Goal: Task Accomplishment & Management: Use online tool/utility

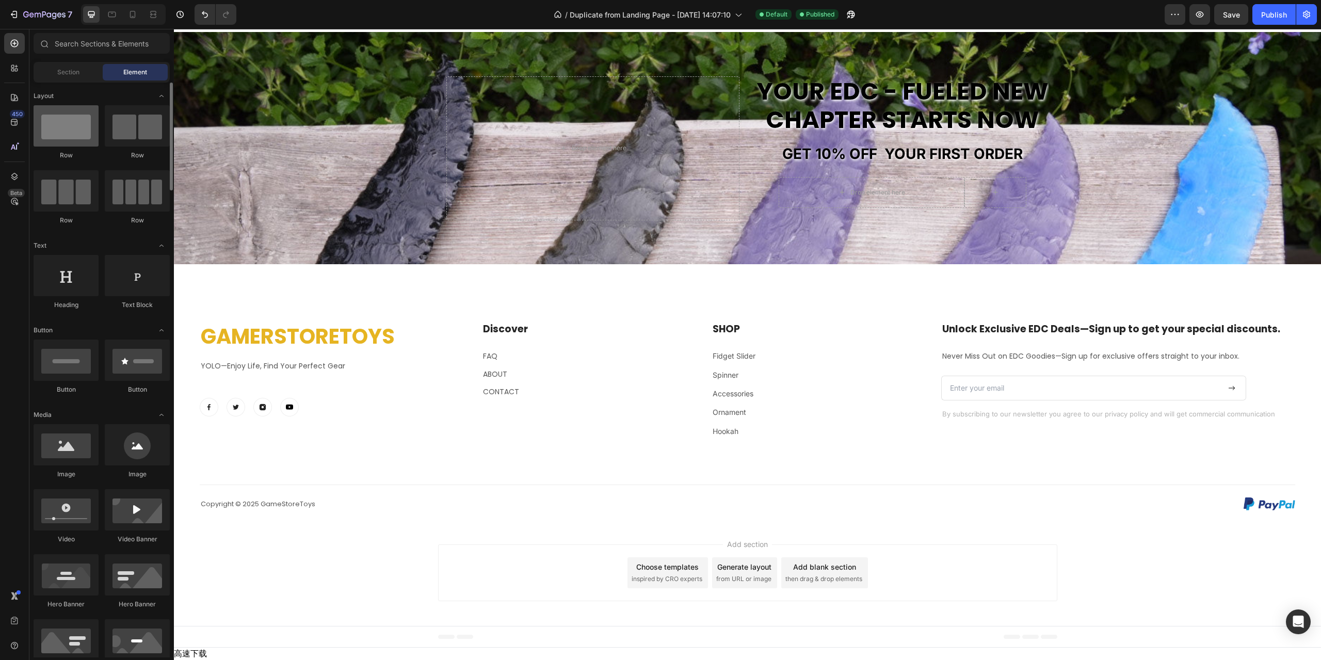
click at [76, 137] on div at bounding box center [66, 125] width 65 height 41
click at [870, 222] on div "Your EDC - fueled new chapter starts now Heading GET 10% off your first order T…" at bounding box center [747, 148] width 619 height 148
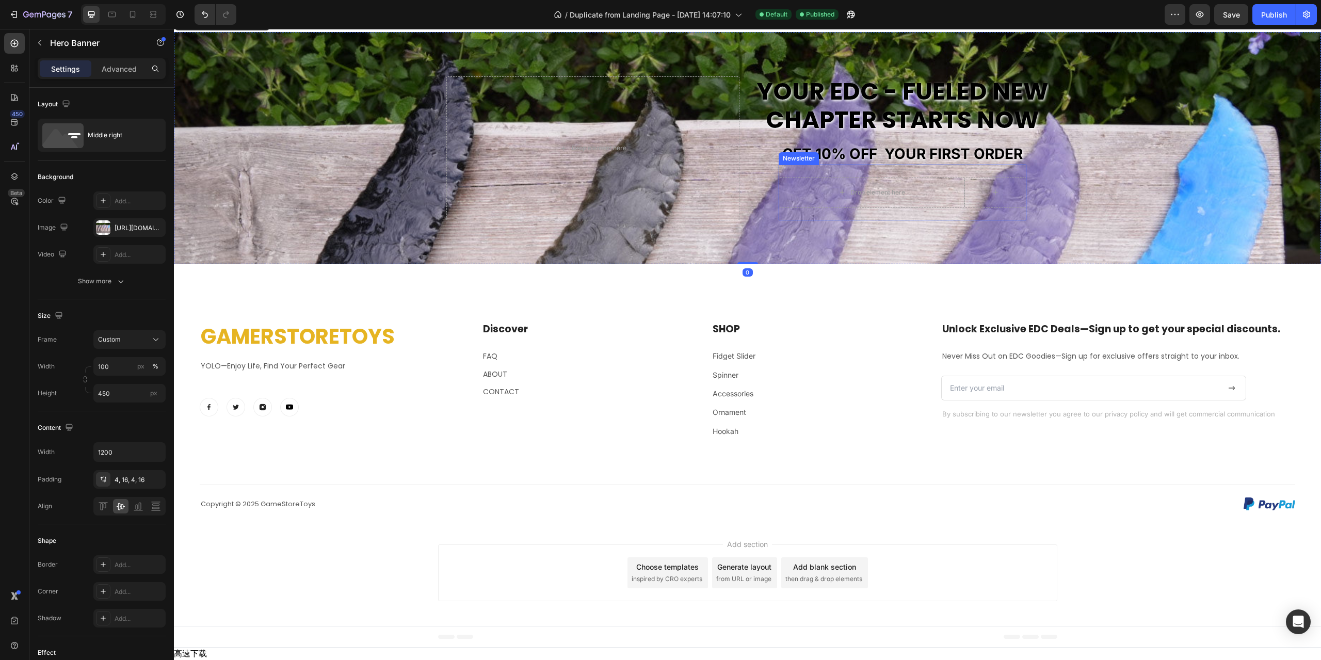
click at [871, 220] on div "Drop element here Row Newsletter" at bounding box center [903, 193] width 248 height 56
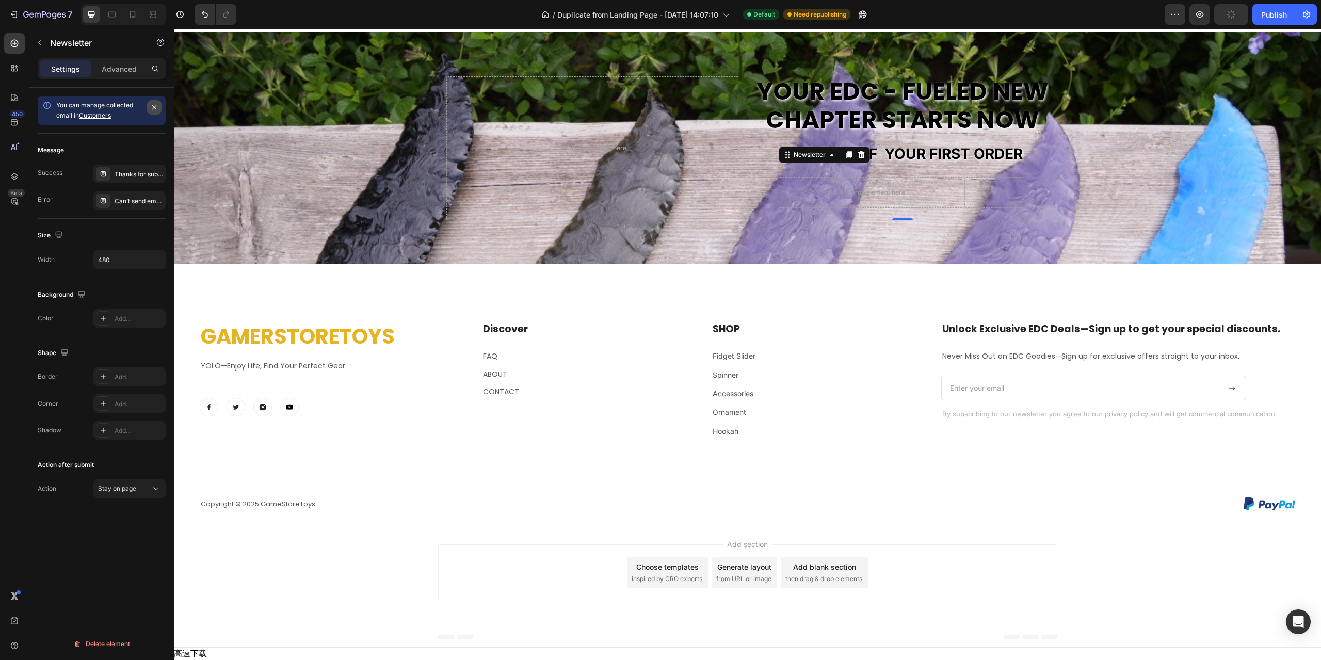
click at [150, 108] on icon "button" at bounding box center [154, 107] width 8 height 8
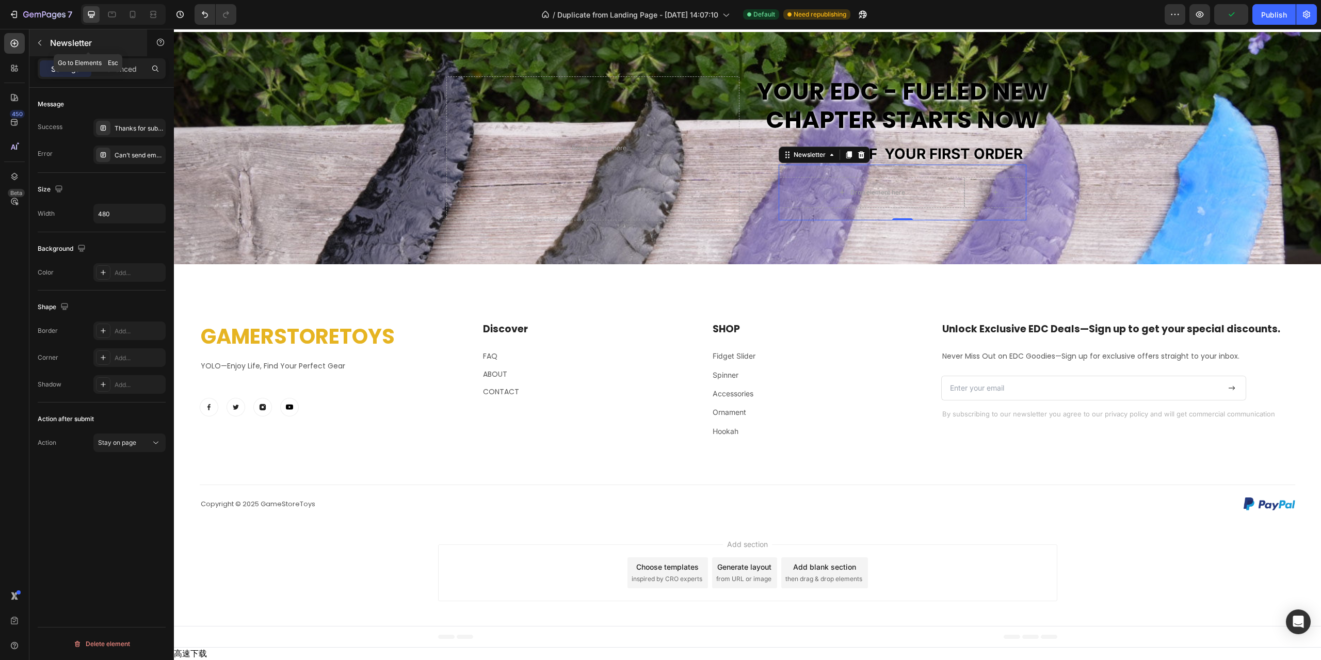
click at [43, 49] on button "button" at bounding box center [39, 43] width 17 height 17
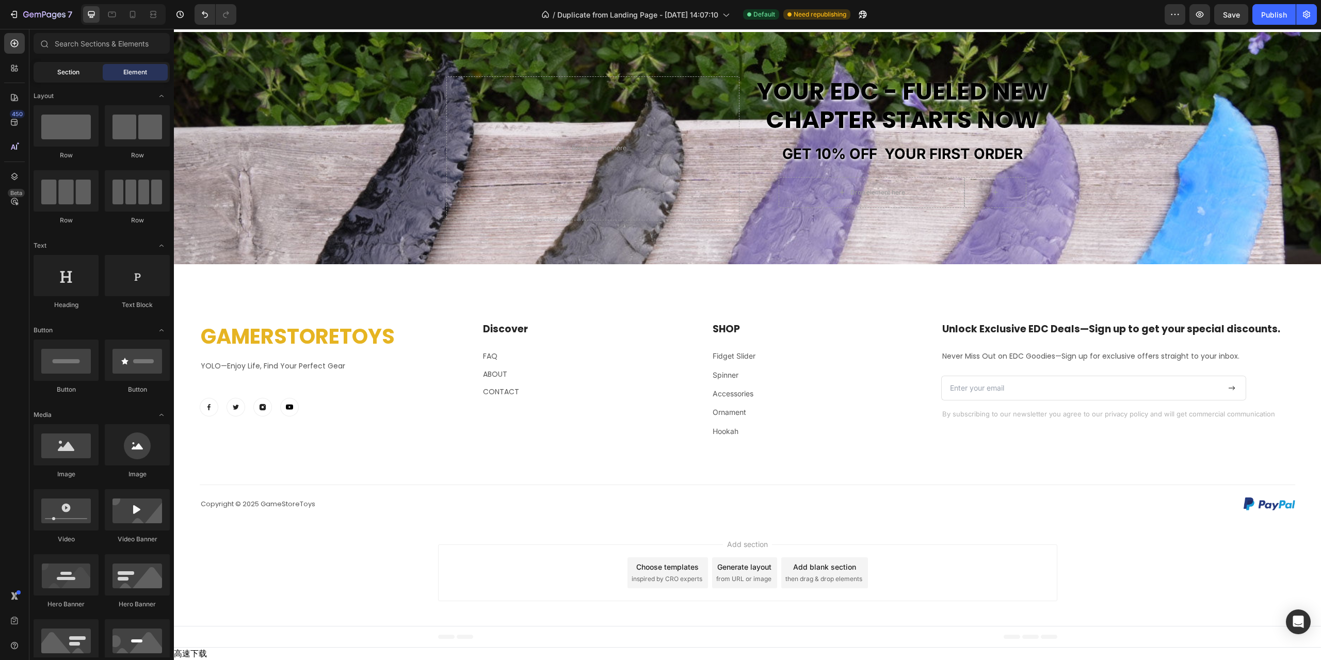
click at [75, 79] on div "Section" at bounding box center [68, 72] width 65 height 17
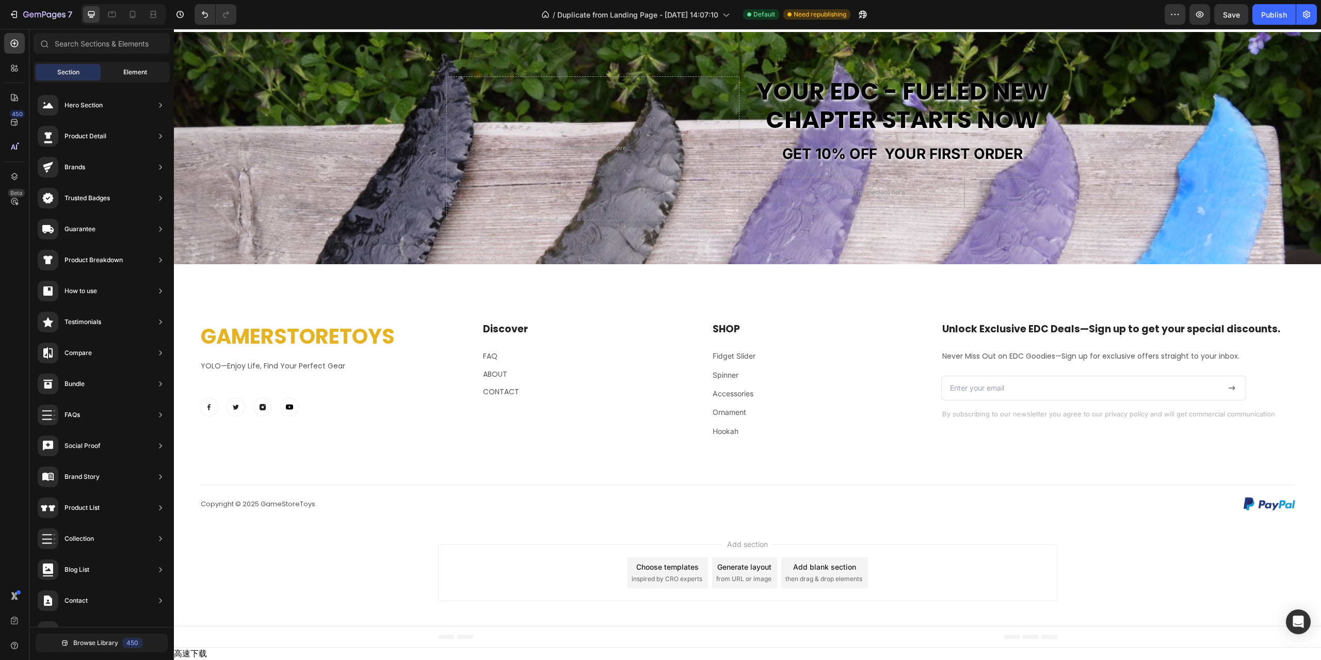
click at [117, 75] on div "Element" at bounding box center [135, 72] width 65 height 17
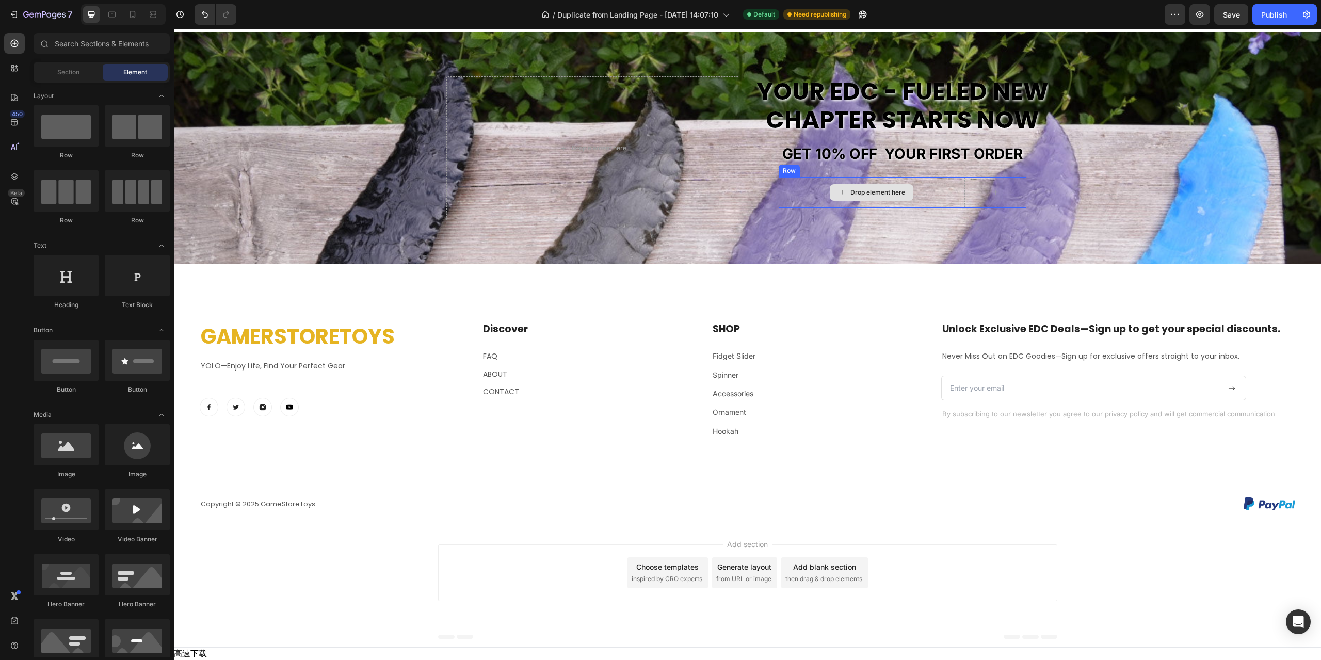
click at [807, 208] on div "Drop element here" at bounding box center [872, 192] width 186 height 31
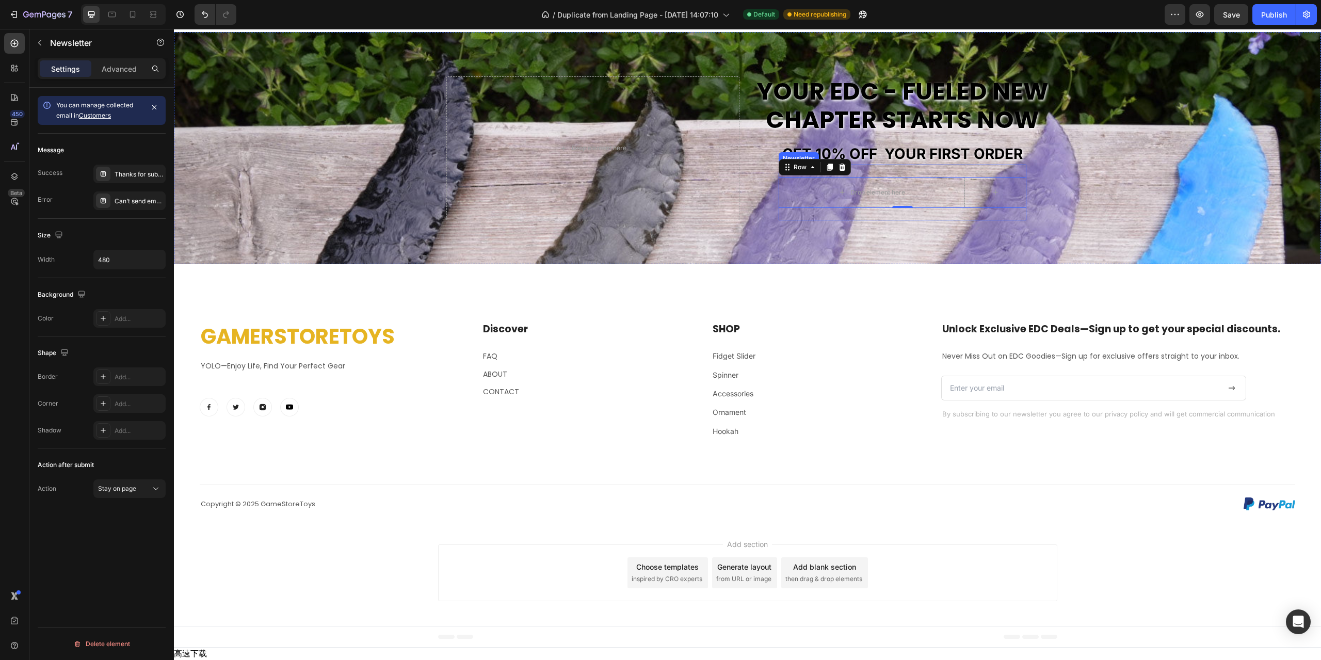
click at [865, 220] on div "Drop element here Row 0 Newsletter" at bounding box center [903, 193] width 248 height 56
click at [42, 47] on button "button" at bounding box center [39, 43] width 17 height 17
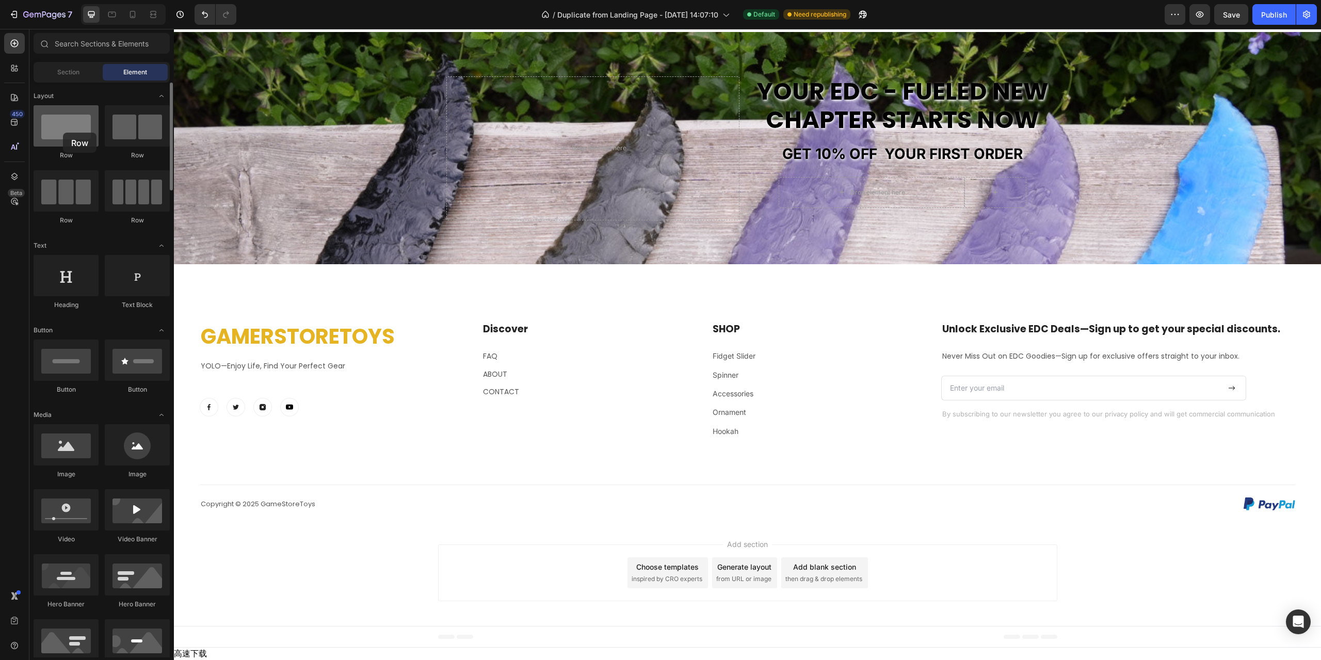
click at [63, 133] on div at bounding box center [66, 125] width 65 height 41
click at [68, 78] on div "Section" at bounding box center [68, 72] width 65 height 17
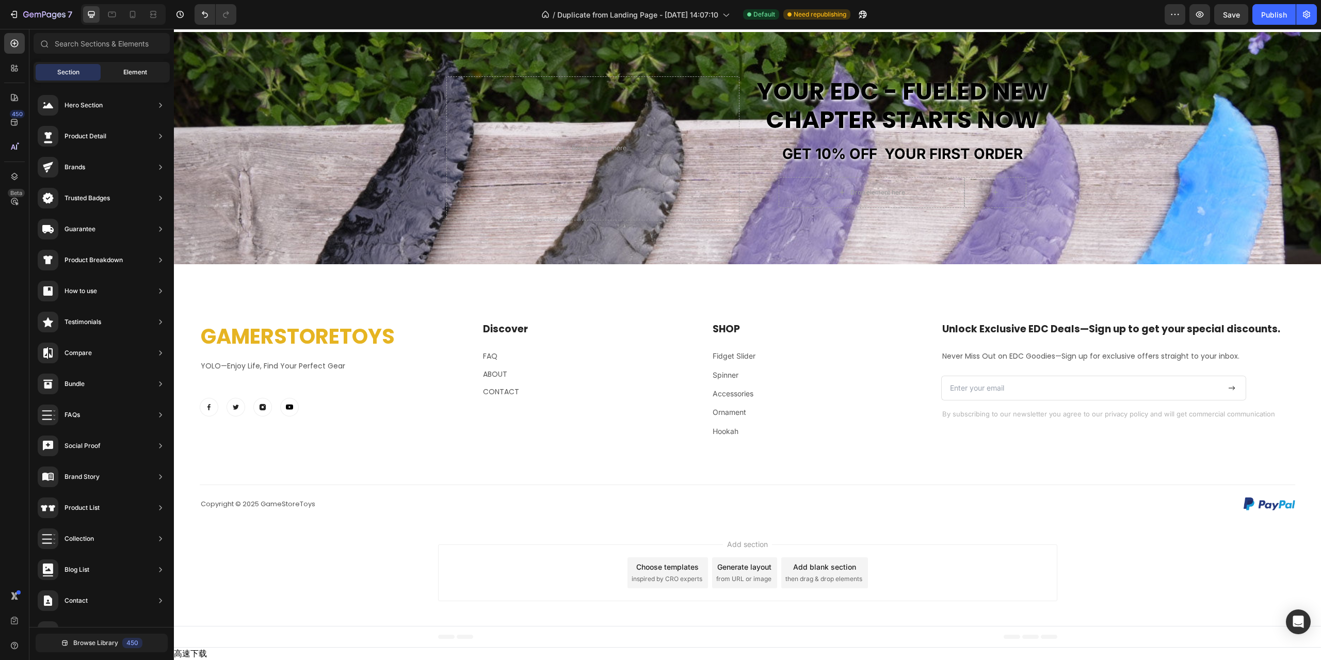
click at [116, 74] on div "Element" at bounding box center [135, 72] width 65 height 17
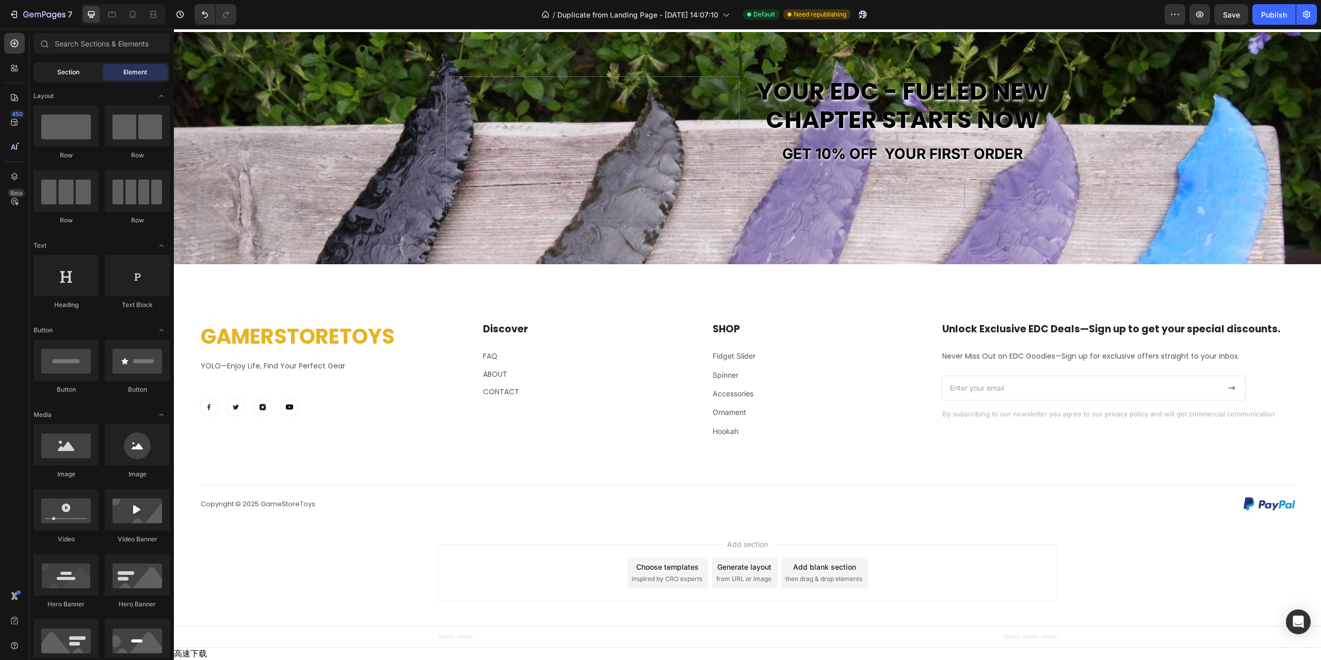
click at [67, 74] on span "Section" at bounding box center [68, 72] width 22 height 9
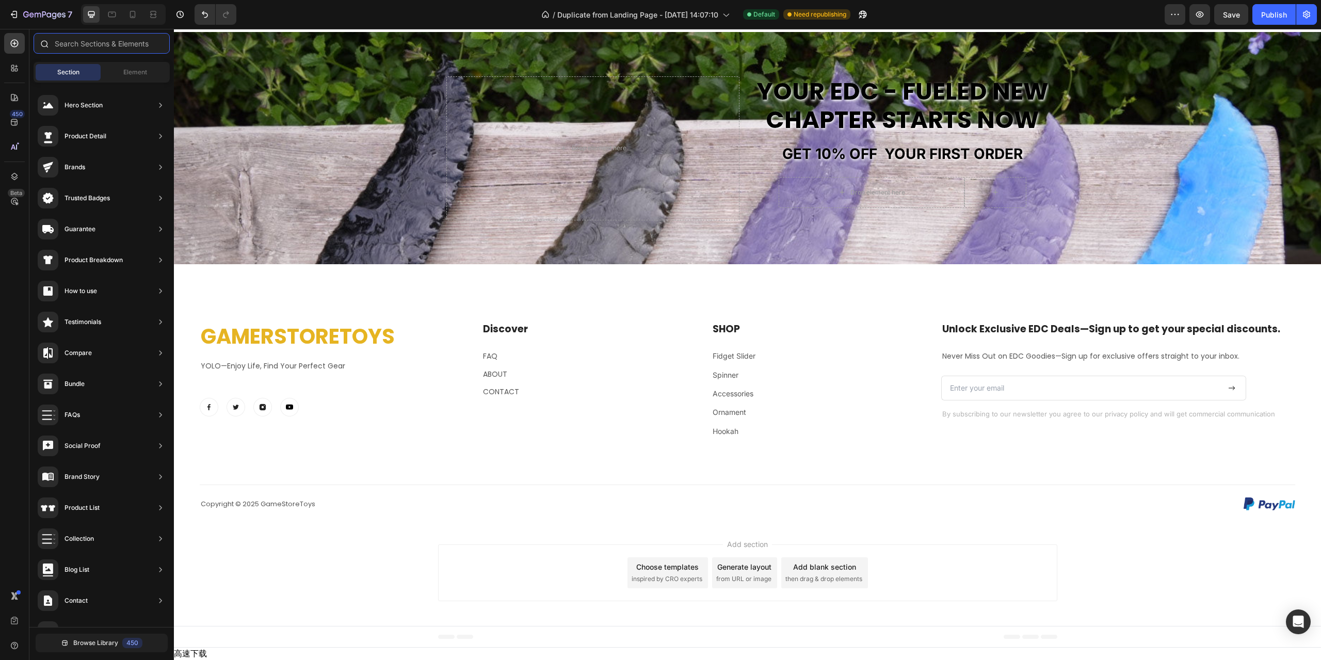
click at [70, 52] on input "text" at bounding box center [102, 43] width 136 height 21
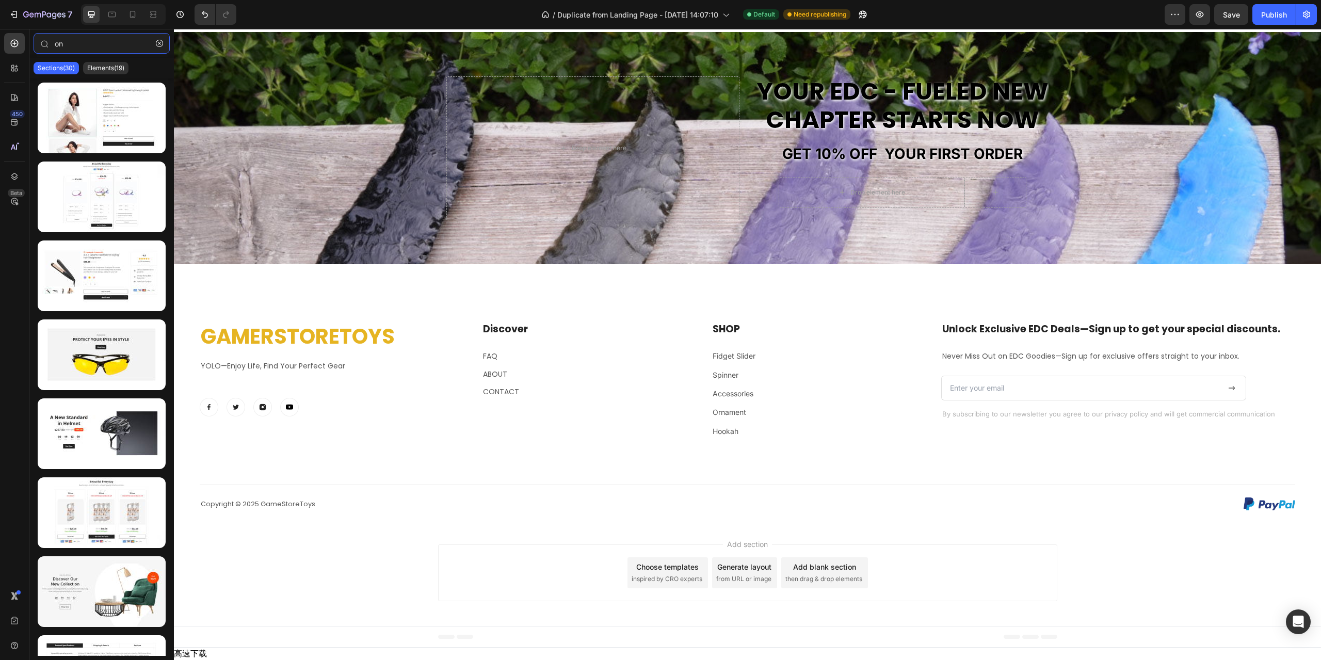
type input "o"
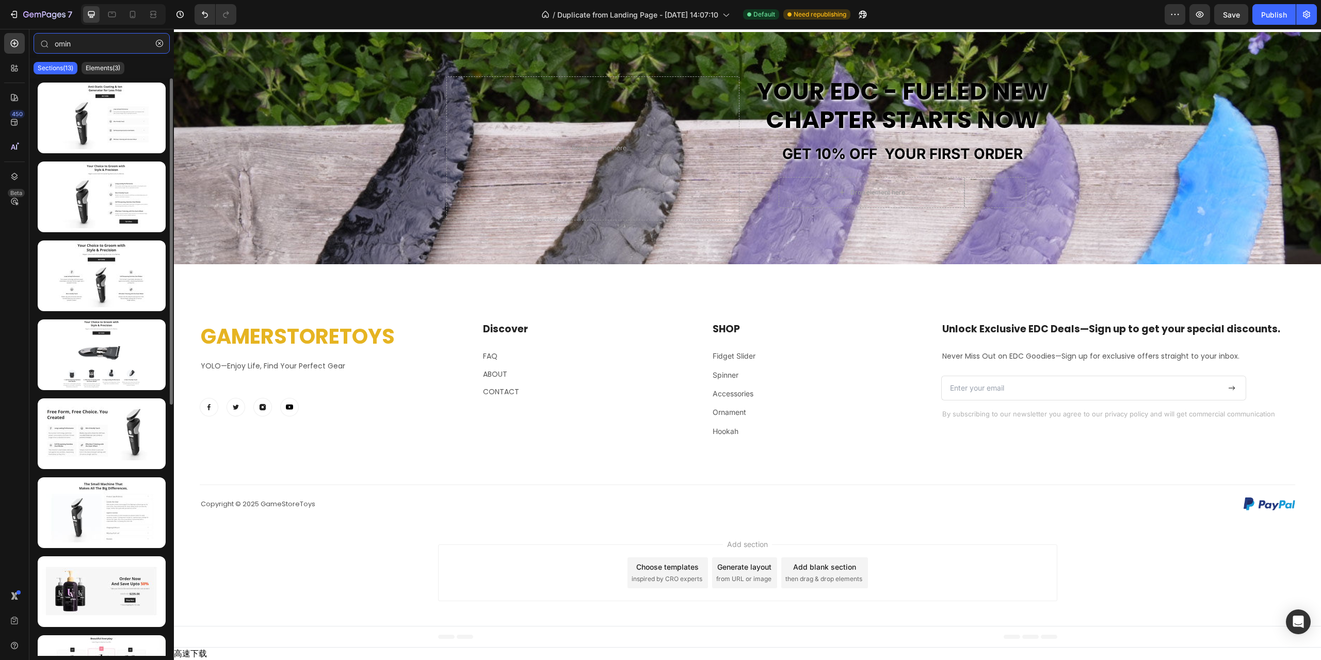
type input "omin"
click at [124, 80] on div at bounding box center [101, 366] width 144 height 577
click at [108, 67] on p "Elements(3)" at bounding box center [103, 68] width 35 height 8
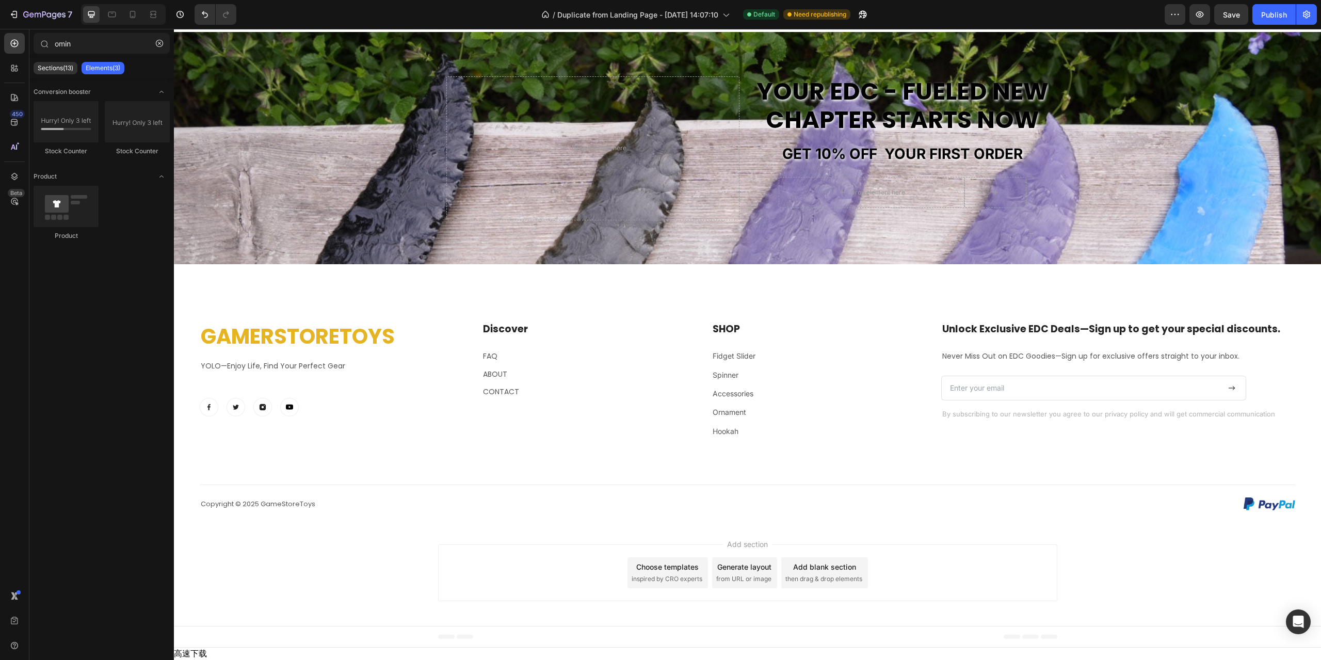
click at [152, 68] on div "Sections(13) Elements(3)" at bounding box center [101, 68] width 144 height 21
click at [157, 42] on icon "button" at bounding box center [159, 43] width 7 height 7
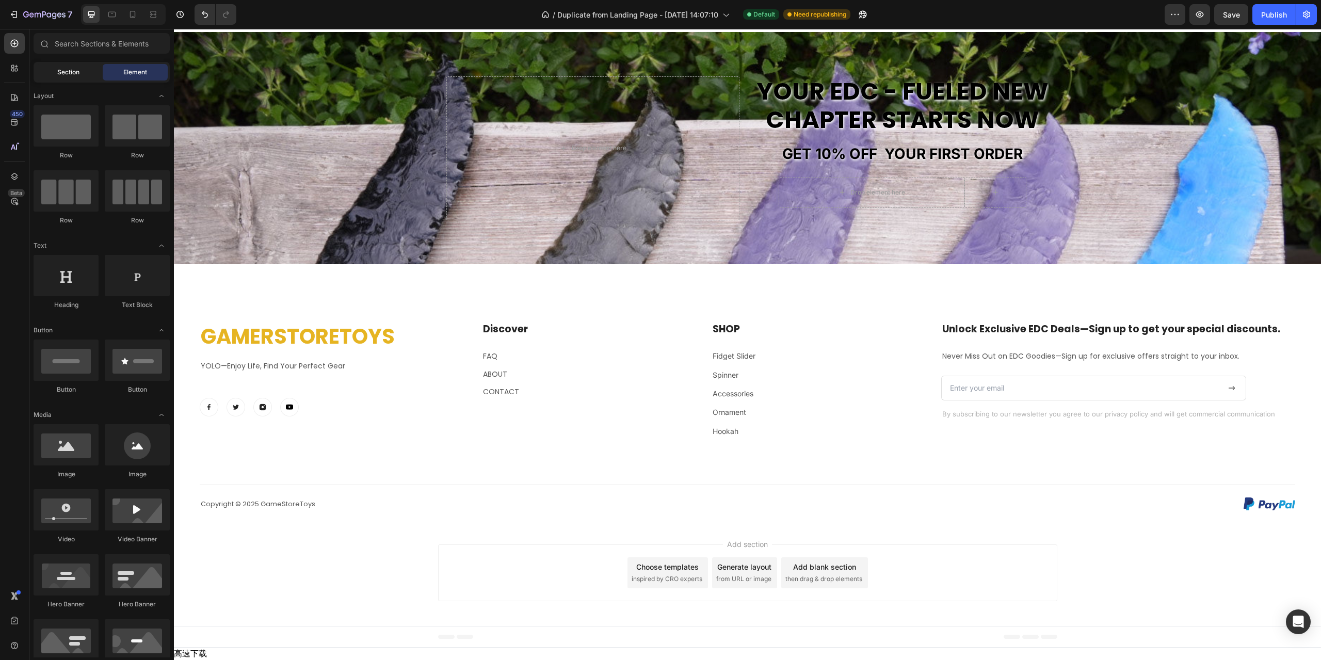
click at [72, 74] on span "Section" at bounding box center [68, 72] width 22 height 9
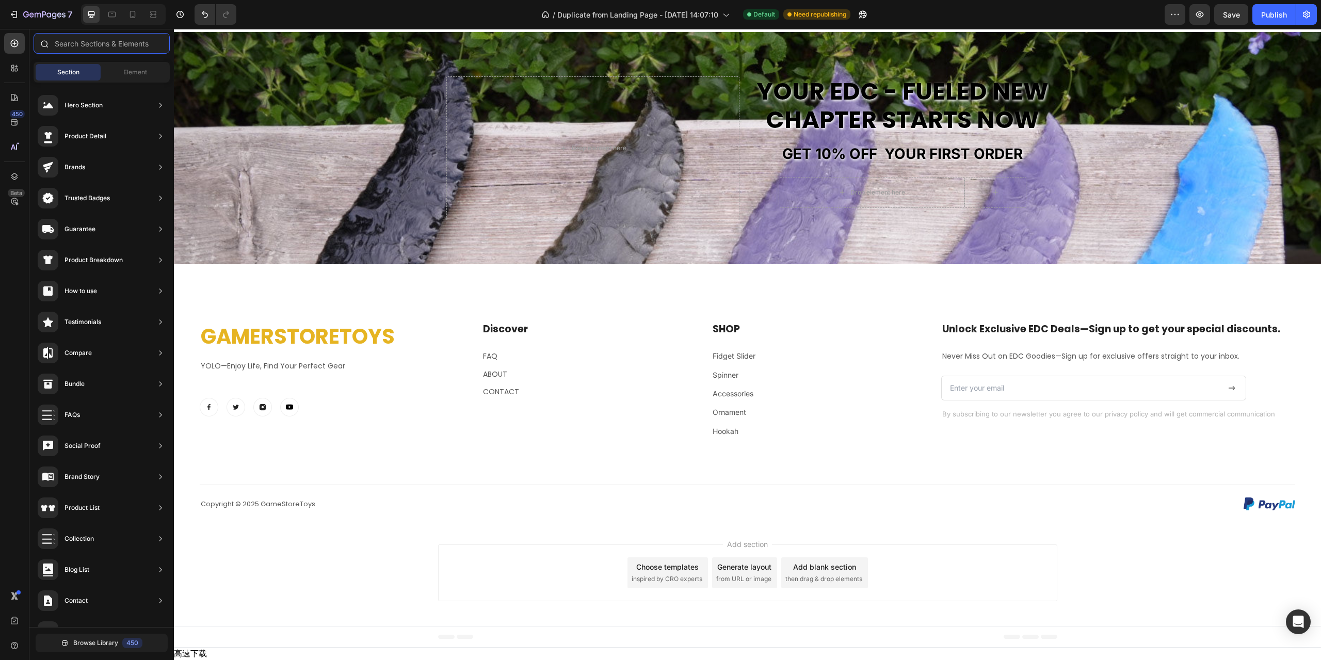
click at [85, 46] on input "text" at bounding box center [102, 43] width 136 height 21
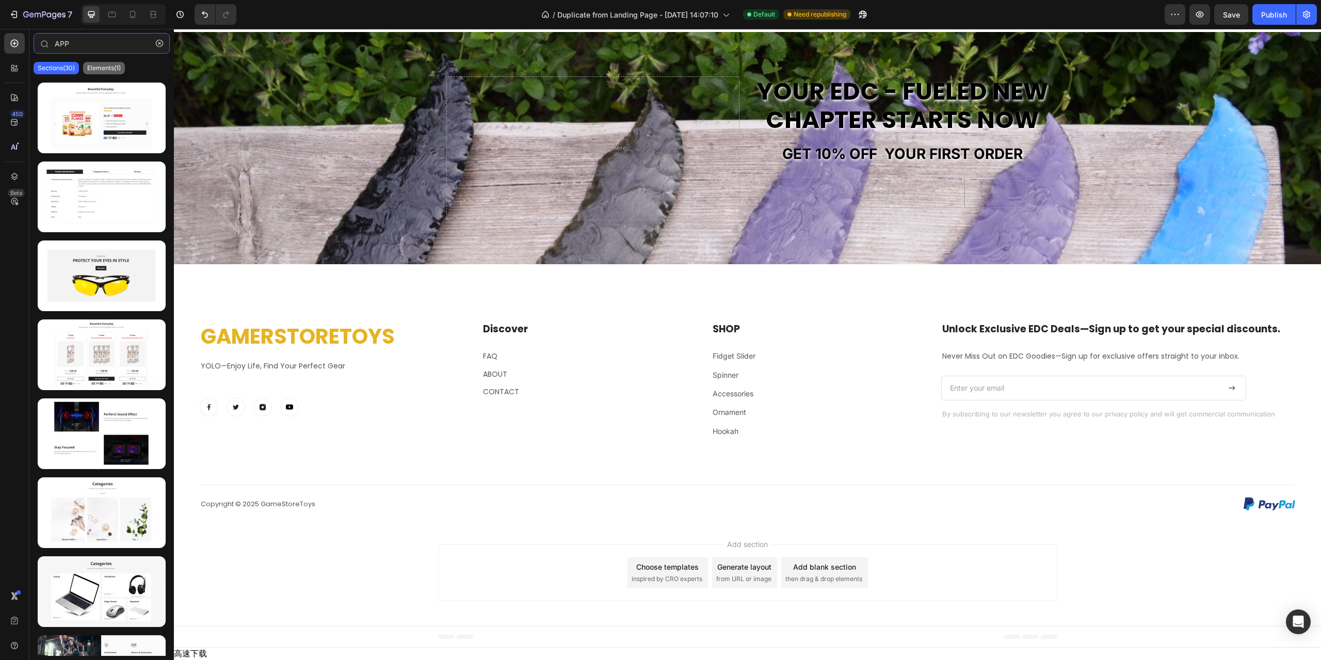
type input "APP"
click at [106, 69] on p "Elements(1)" at bounding box center [104, 68] width 34 height 8
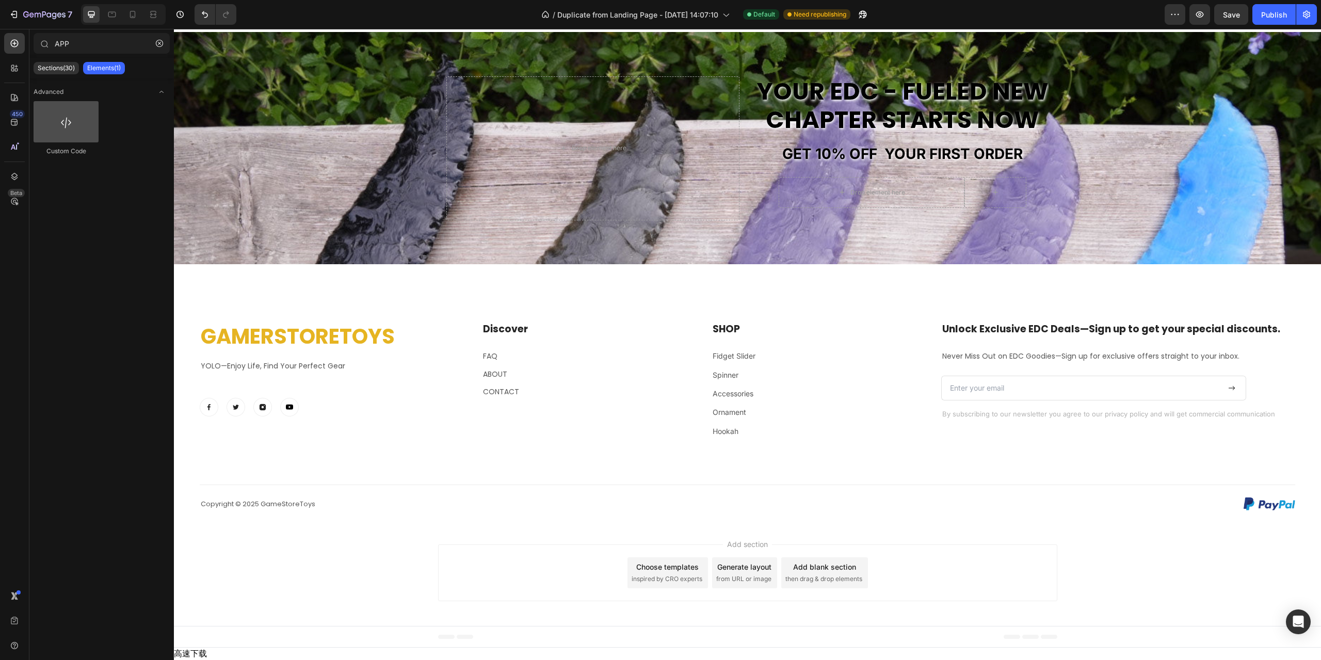
click at [79, 125] on div at bounding box center [66, 121] width 65 height 41
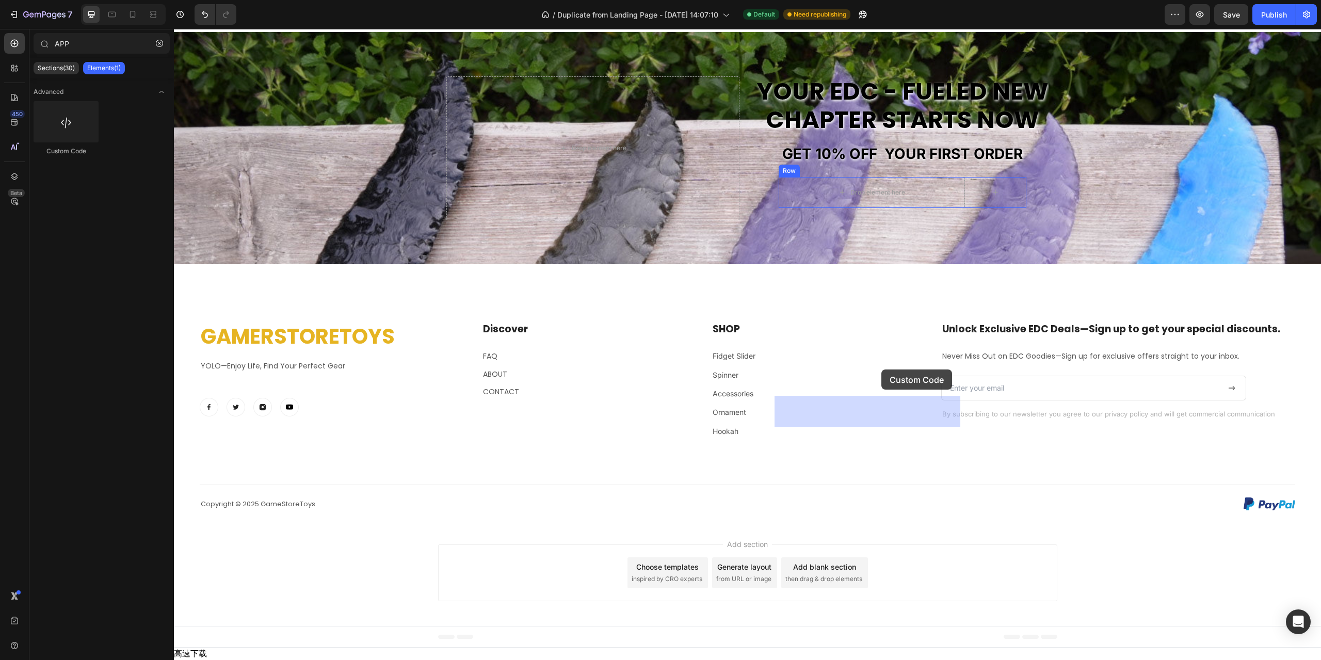
drag, startPoint x: 254, startPoint y: 157, endPoint x: 881, endPoint y: 369, distance: 662.3
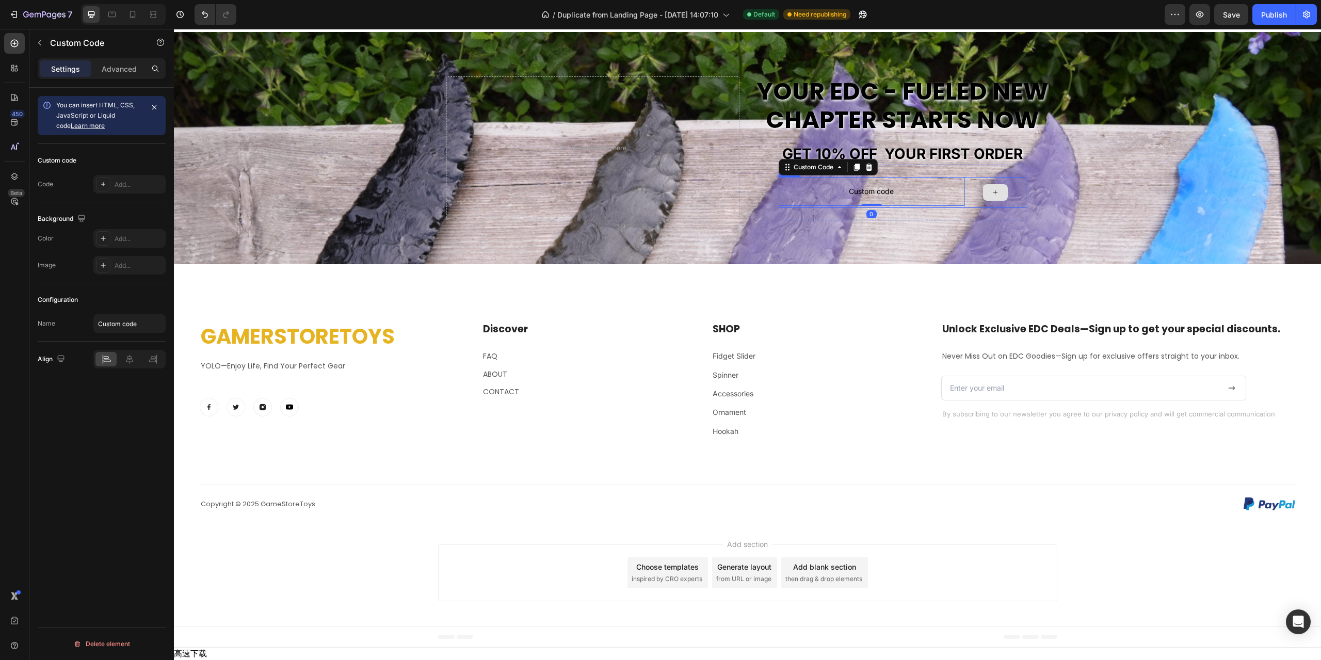
click at [978, 208] on div at bounding box center [995, 192] width 62 height 31
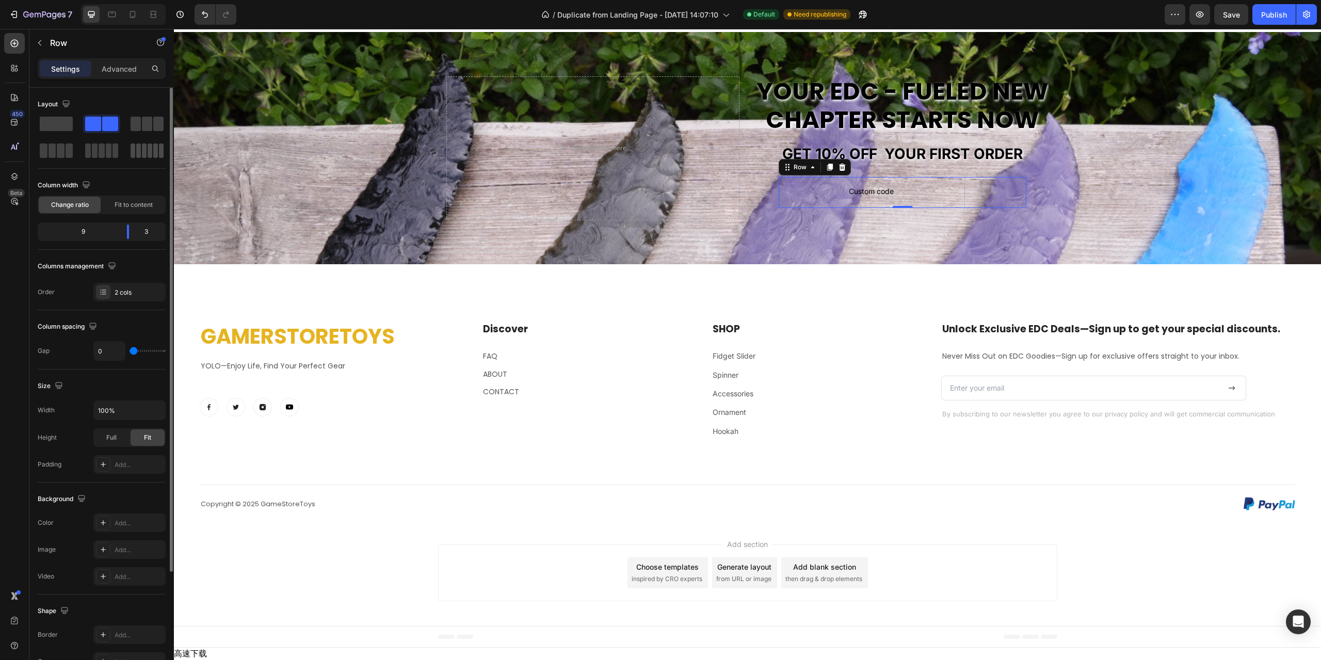
click at [54, 123] on span at bounding box center [56, 124] width 33 height 14
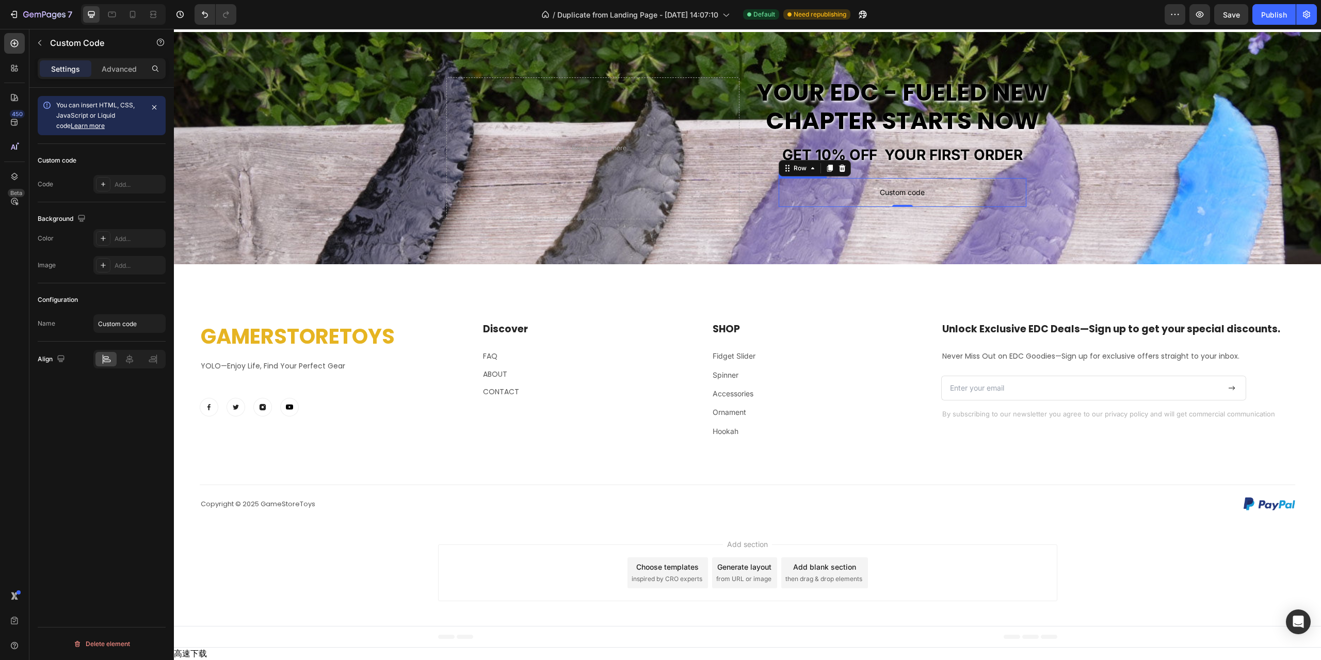
click at [921, 199] on span "Custom code" at bounding box center [903, 192] width 248 height 12
click at [134, 179] on div "Add..." at bounding box center [129, 184] width 72 height 19
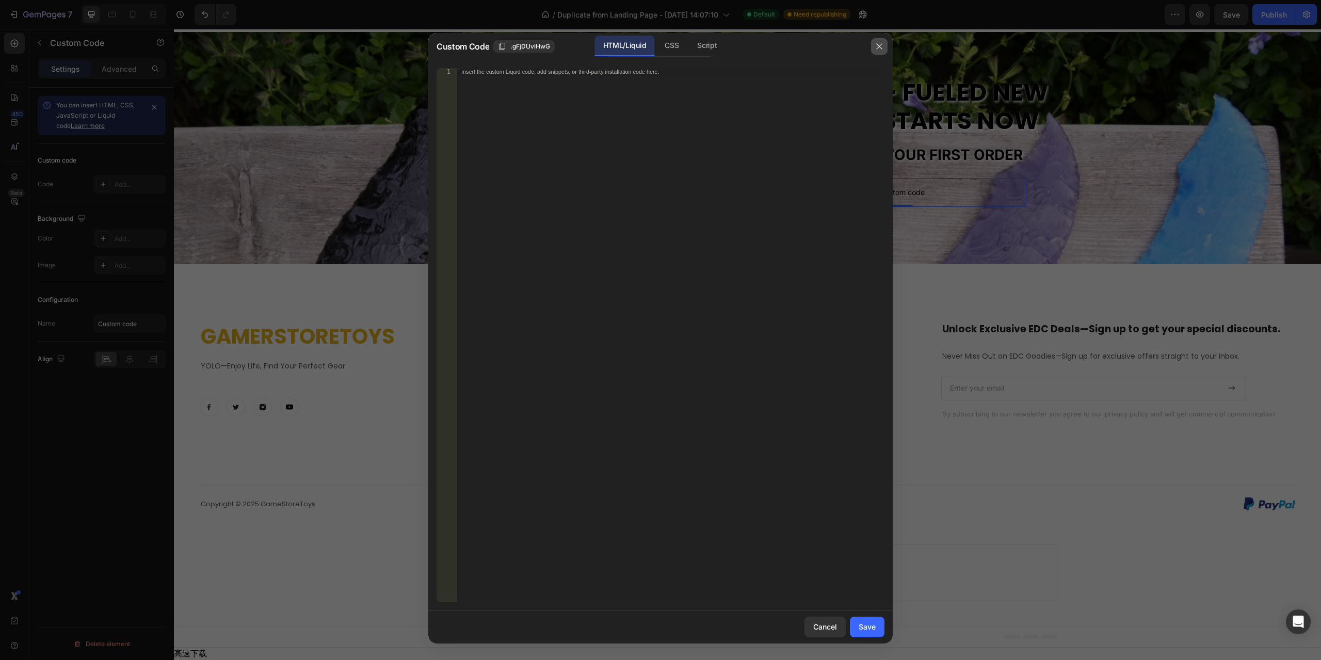
click at [876, 44] on icon "button" at bounding box center [879, 46] width 8 height 8
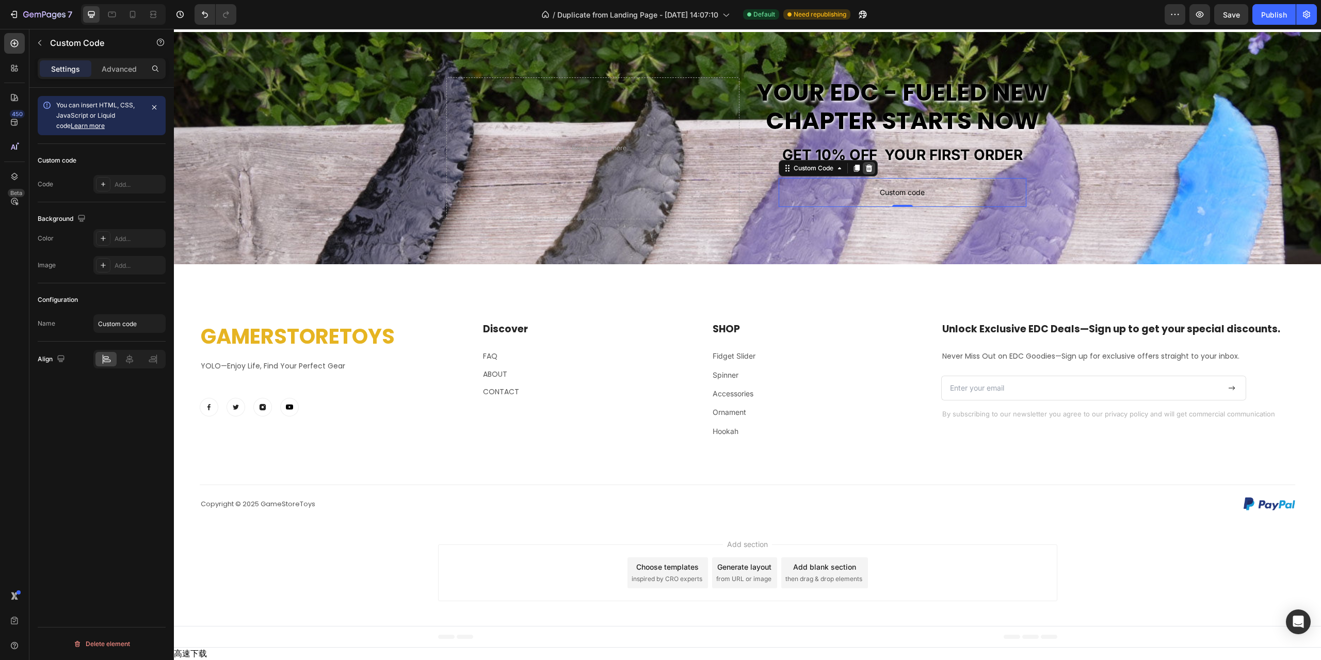
click at [865, 172] on icon at bounding box center [868, 168] width 7 height 7
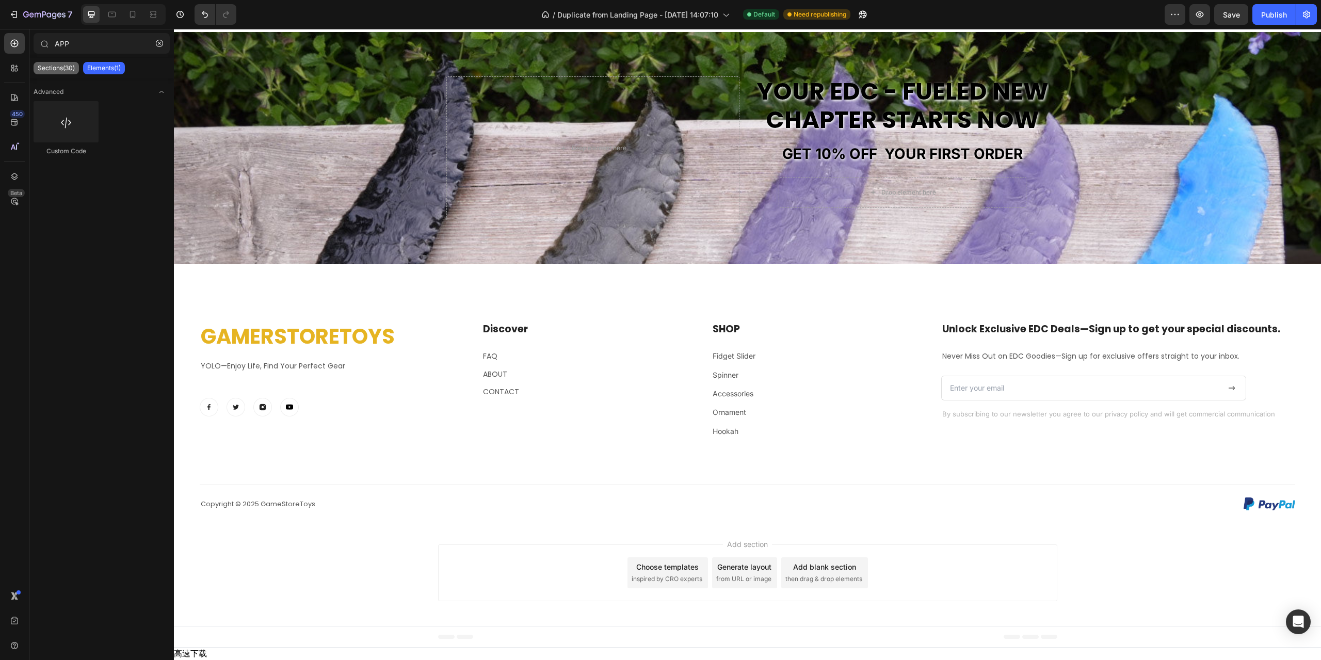
click at [67, 70] on p "Sections(30)" at bounding box center [56, 68] width 37 height 8
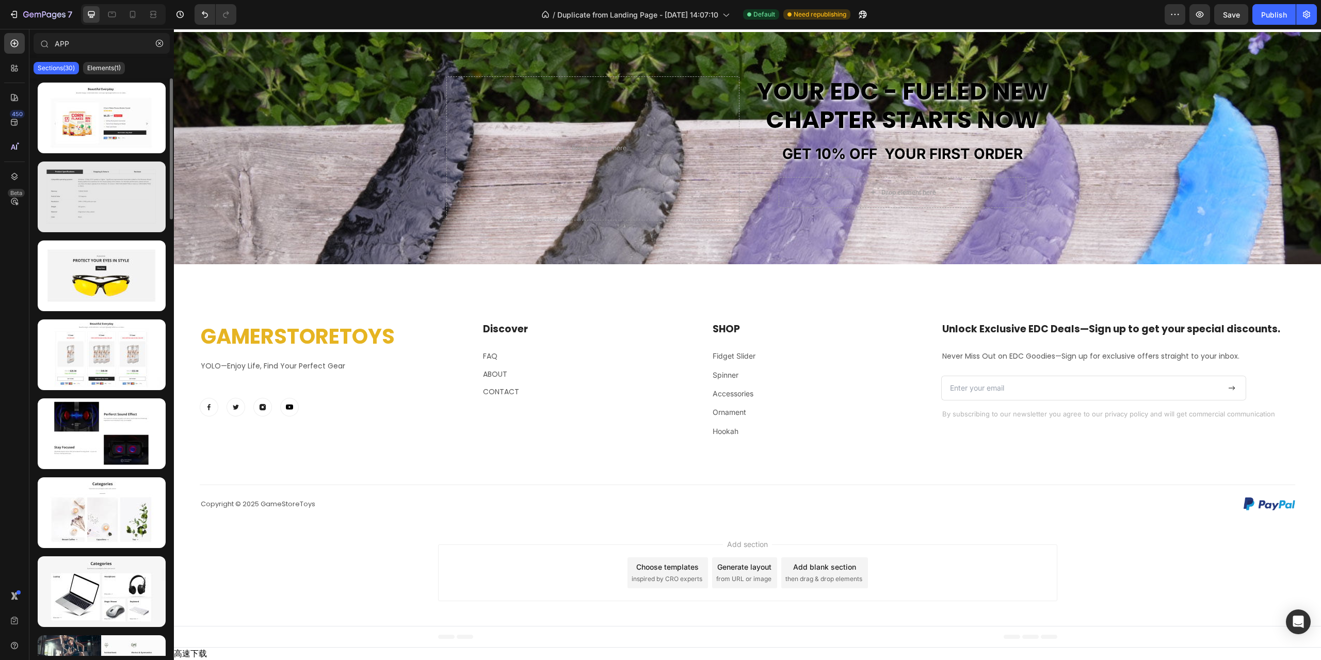
scroll to position [103, 0]
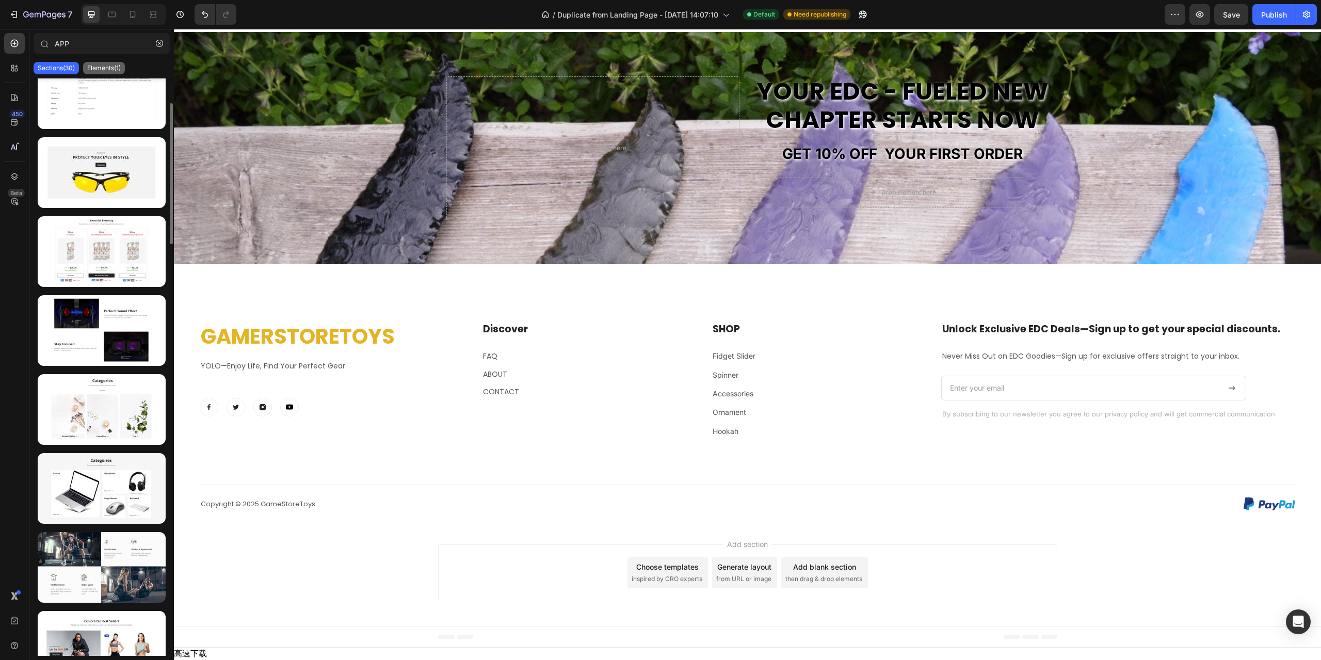
click at [103, 71] on p "Elements(1)" at bounding box center [104, 68] width 34 height 8
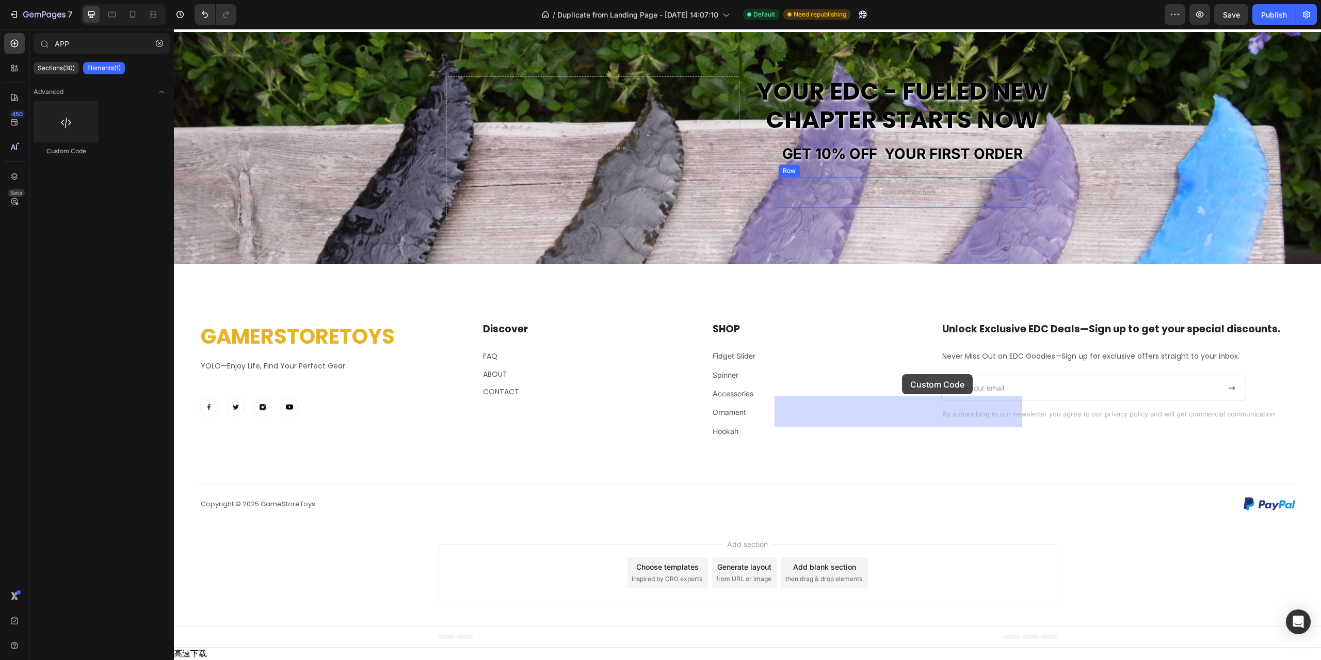
drag, startPoint x: 346, startPoint y: 188, endPoint x: 895, endPoint y: 374, distance: 579.7
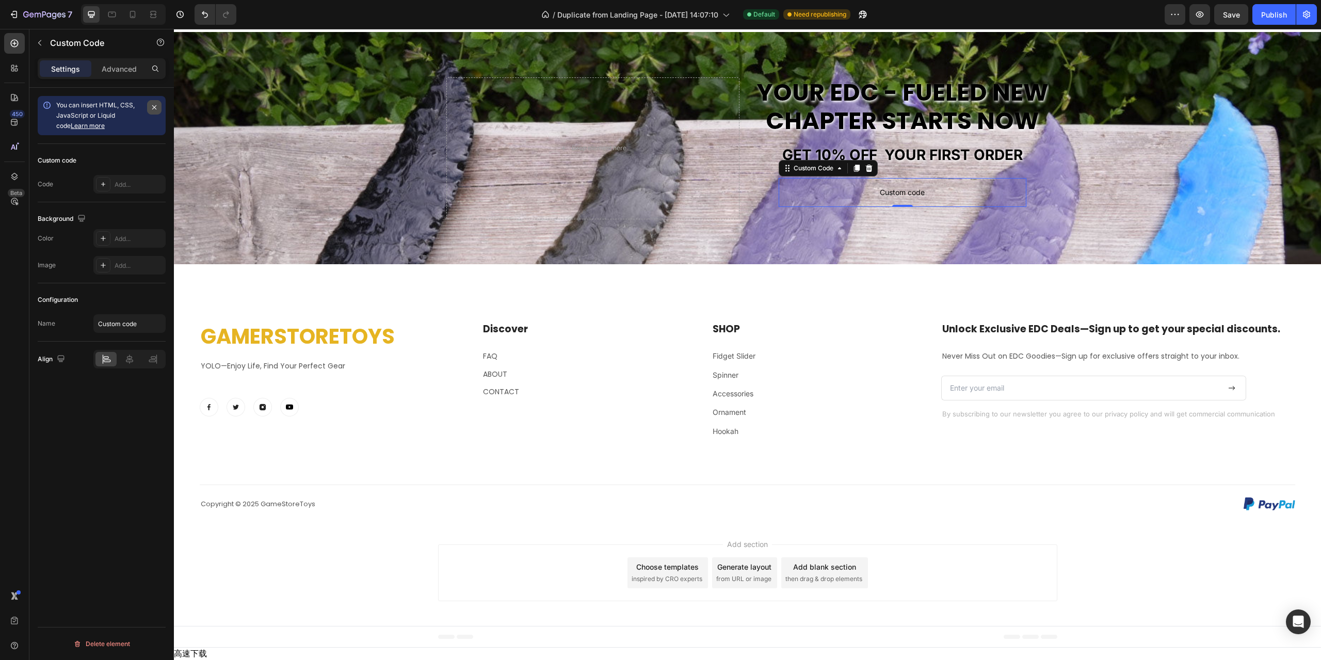
click at [153, 109] on icon "button" at bounding box center [154, 107] width 8 height 8
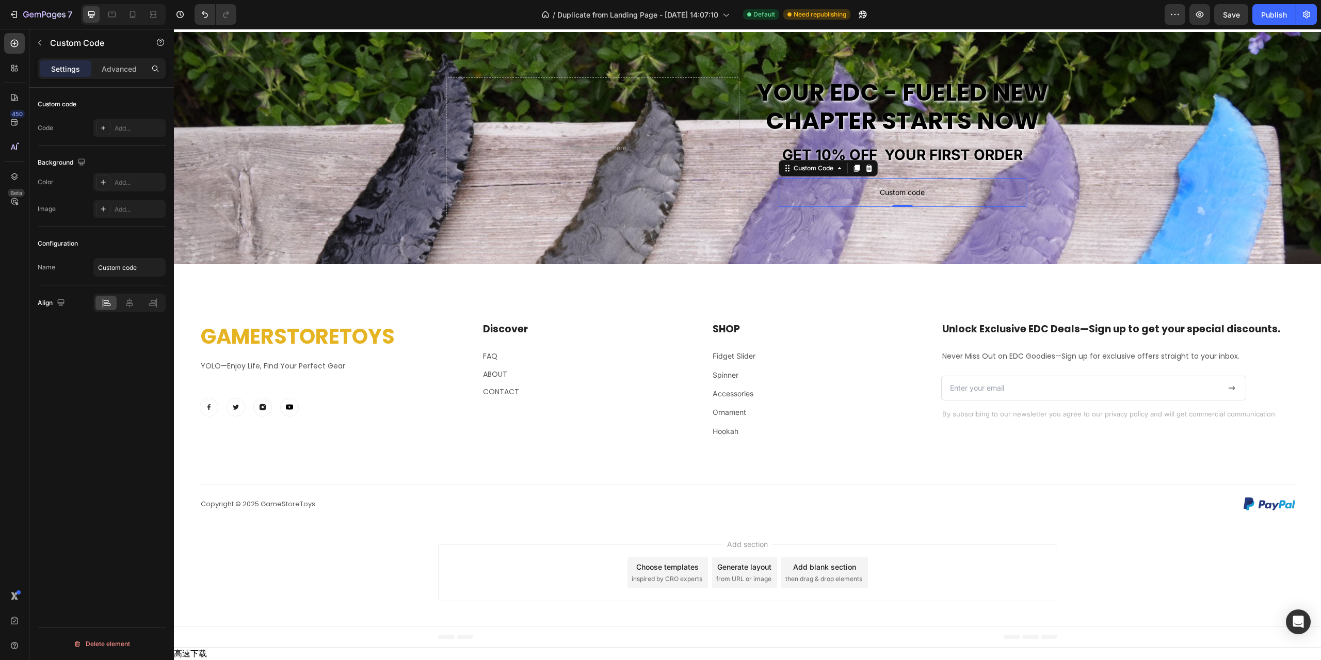
click at [134, 141] on div "Custom code Code Add..." at bounding box center [102, 117] width 128 height 58
click at [138, 135] on div "Add..." at bounding box center [129, 128] width 72 height 19
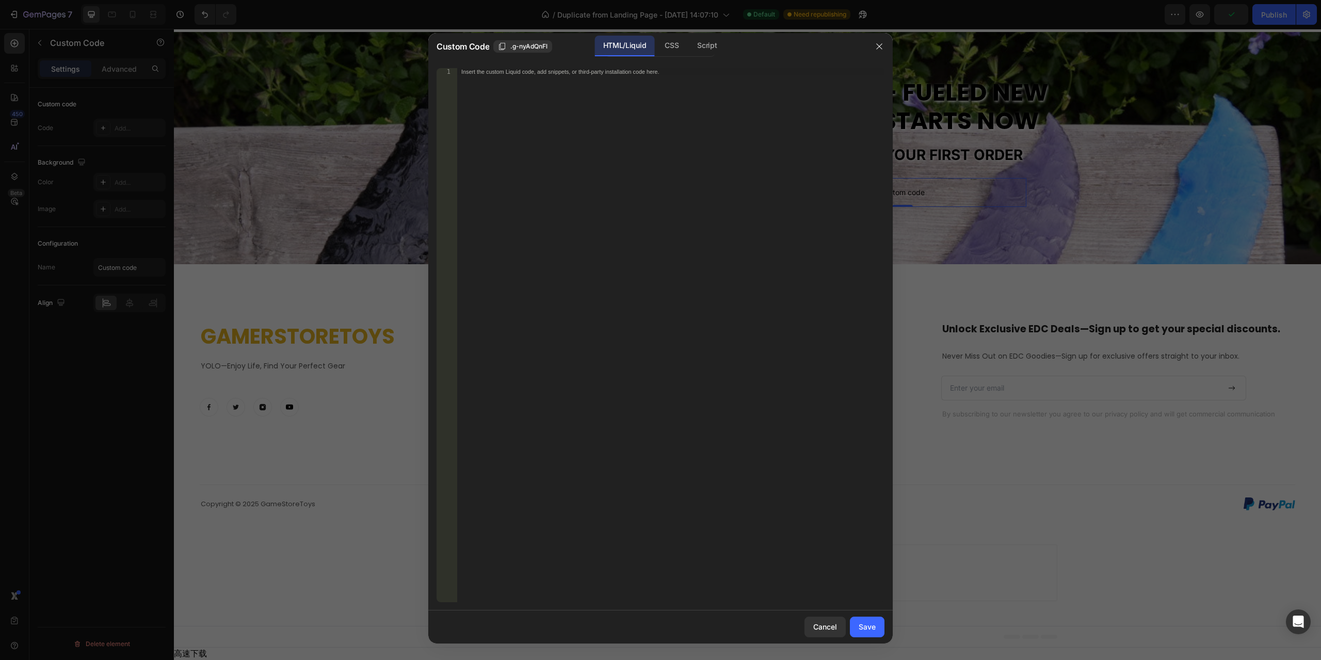
click at [542, 90] on div "Insert the custom Liquid code, add snippets, or third-party installation code h…" at bounding box center [670, 342] width 427 height 548
paste textarea "<div id="omnisend-embedded-v2-68d820fecd738ff721007c2b"></div>"
type textarea "<div id="omnisend-embedded-v2-68d820fecd738ff721007c2b"></div>"
click at [866, 630] on div "Save" at bounding box center [867, 626] width 17 height 11
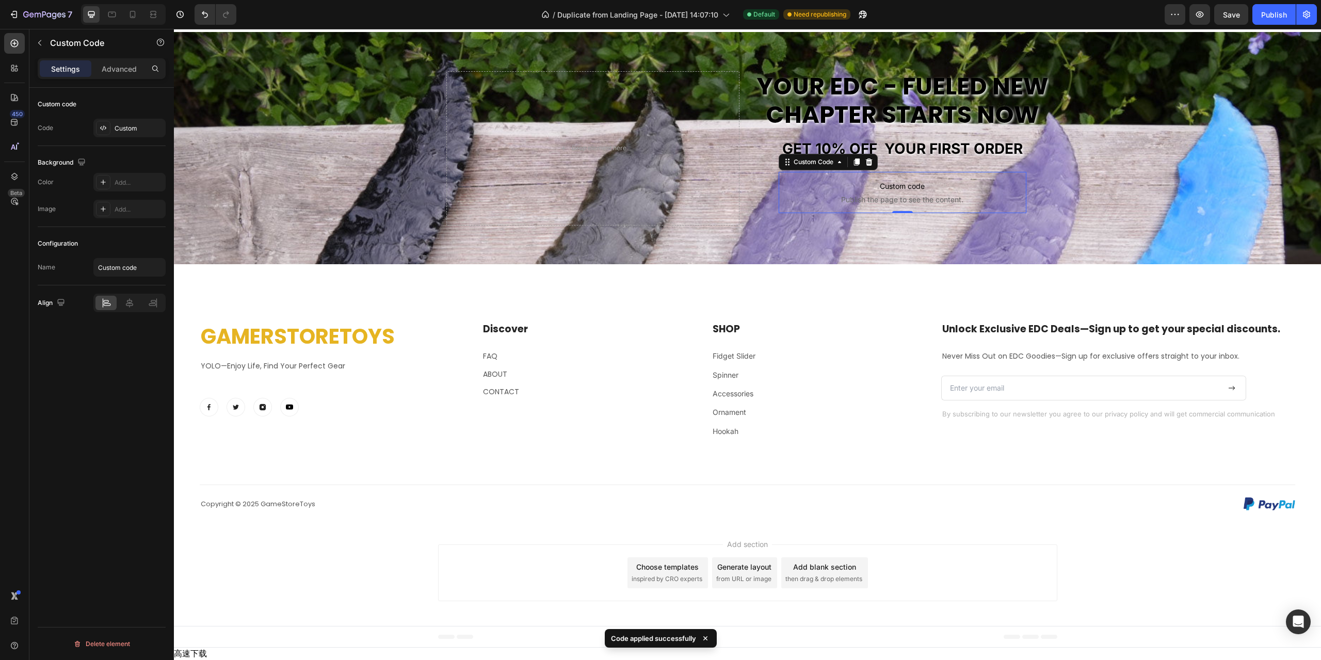
click at [885, 205] on span "Publish the page to see the content." at bounding box center [903, 200] width 248 height 10
click at [1226, 19] on span "Save" at bounding box center [1231, 14] width 17 height 9
click at [1205, 17] on icon "button" at bounding box center [1199, 14] width 10 height 10
click at [1206, 15] on button "button" at bounding box center [1199, 14] width 21 height 21
click at [875, 130] on h2 "Your EDC - fueled new chapter starts now" at bounding box center [902, 100] width 293 height 59
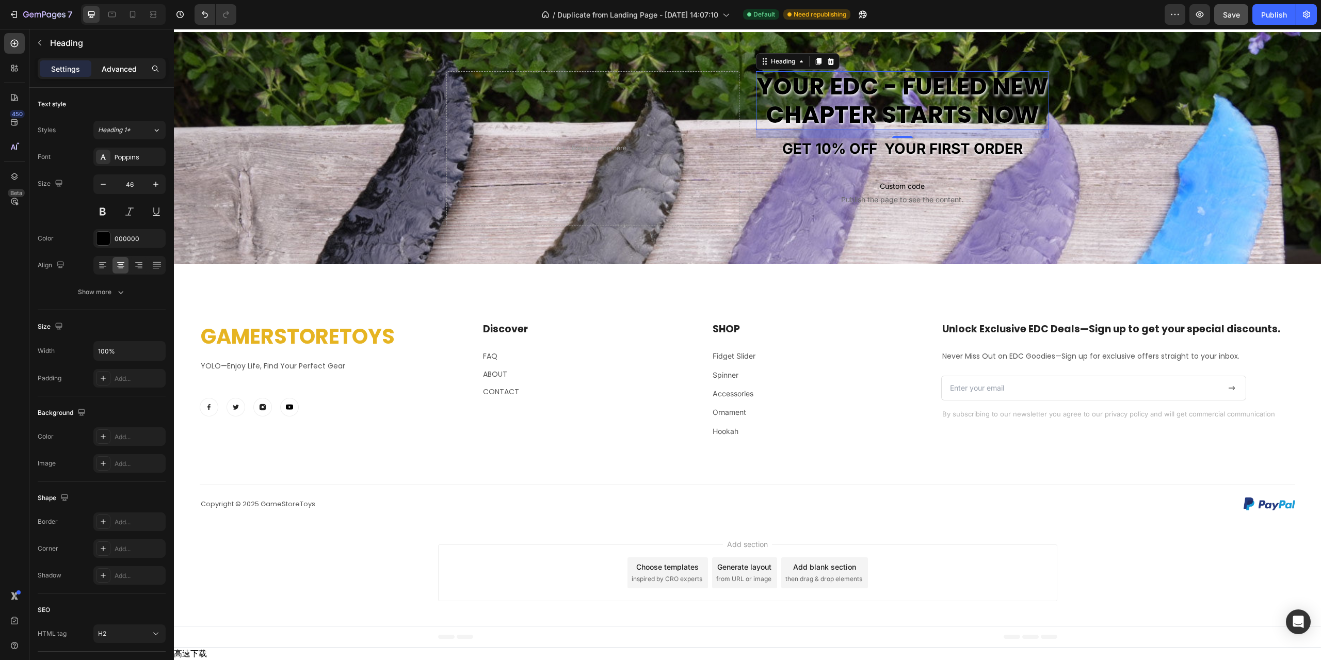
click at [125, 71] on p "Advanced" at bounding box center [119, 68] width 35 height 11
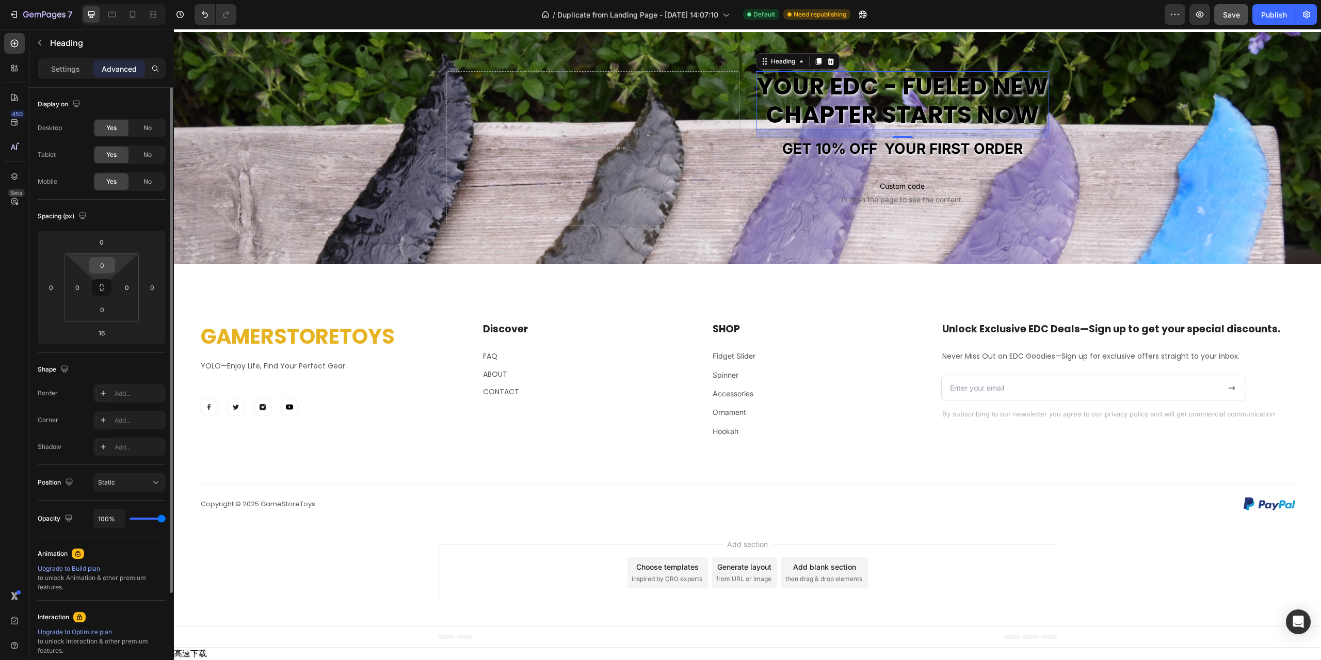
click at [104, 268] on input "0" at bounding box center [102, 264] width 21 height 15
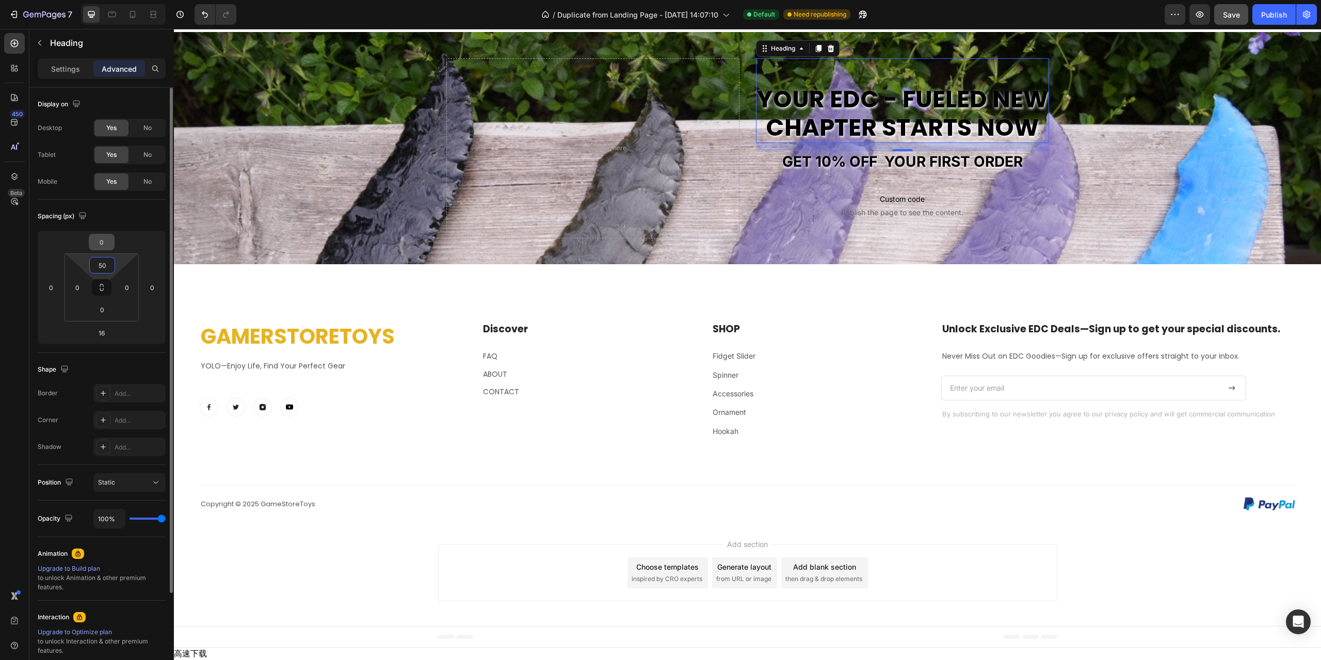
type input "50"
click at [102, 246] on input "0" at bounding box center [101, 241] width 21 height 15
type input "75"
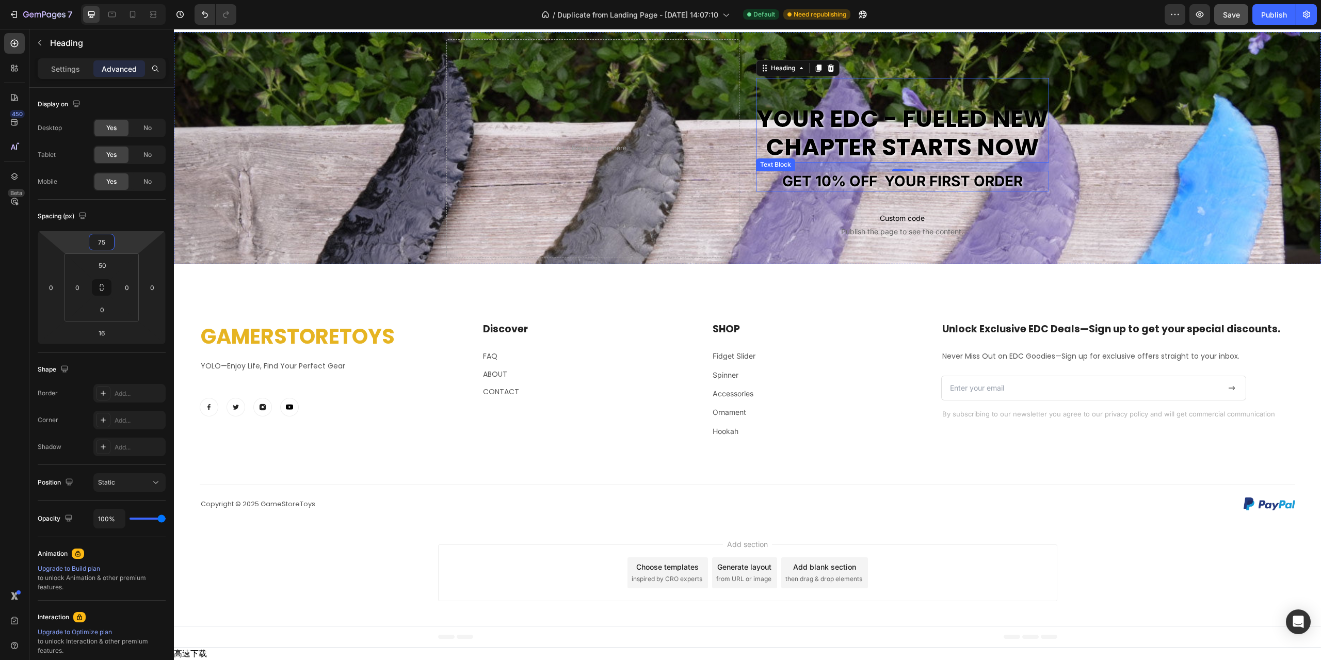
click at [876, 190] on p "GET 10% off your first order" at bounding box center [902, 181] width 291 height 19
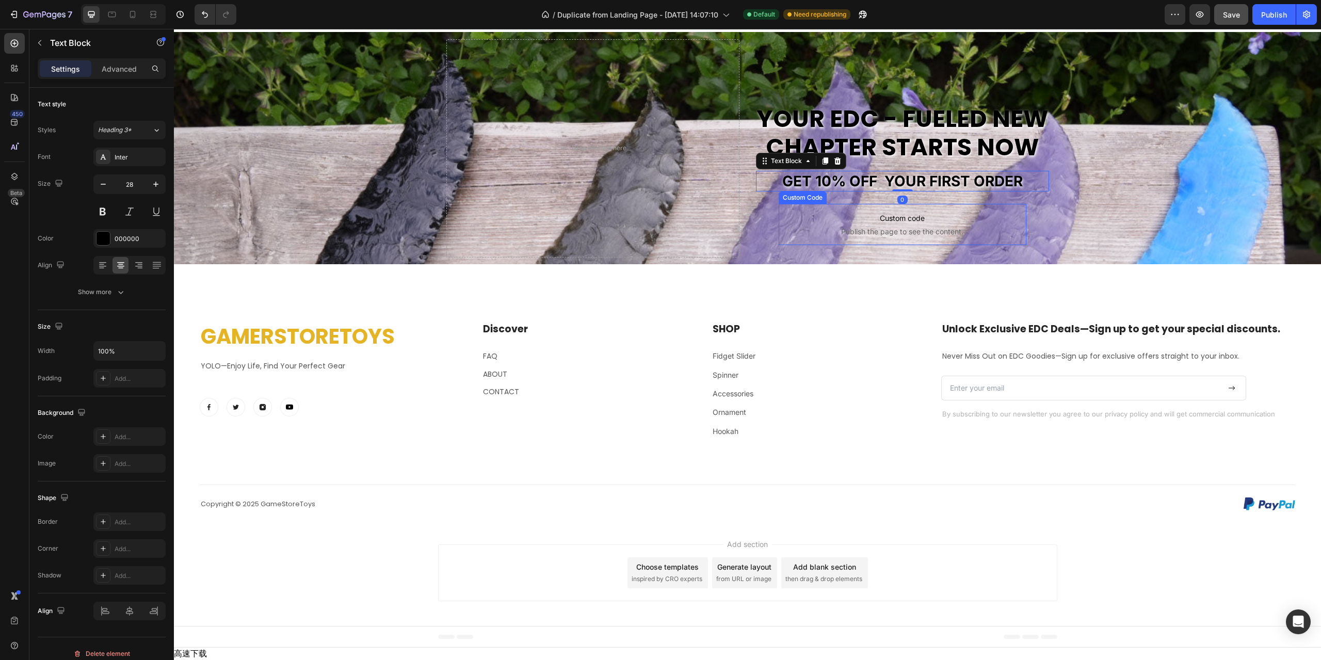
click at [896, 245] on p "Custom code Publish the page to see the content." at bounding box center [903, 224] width 248 height 41
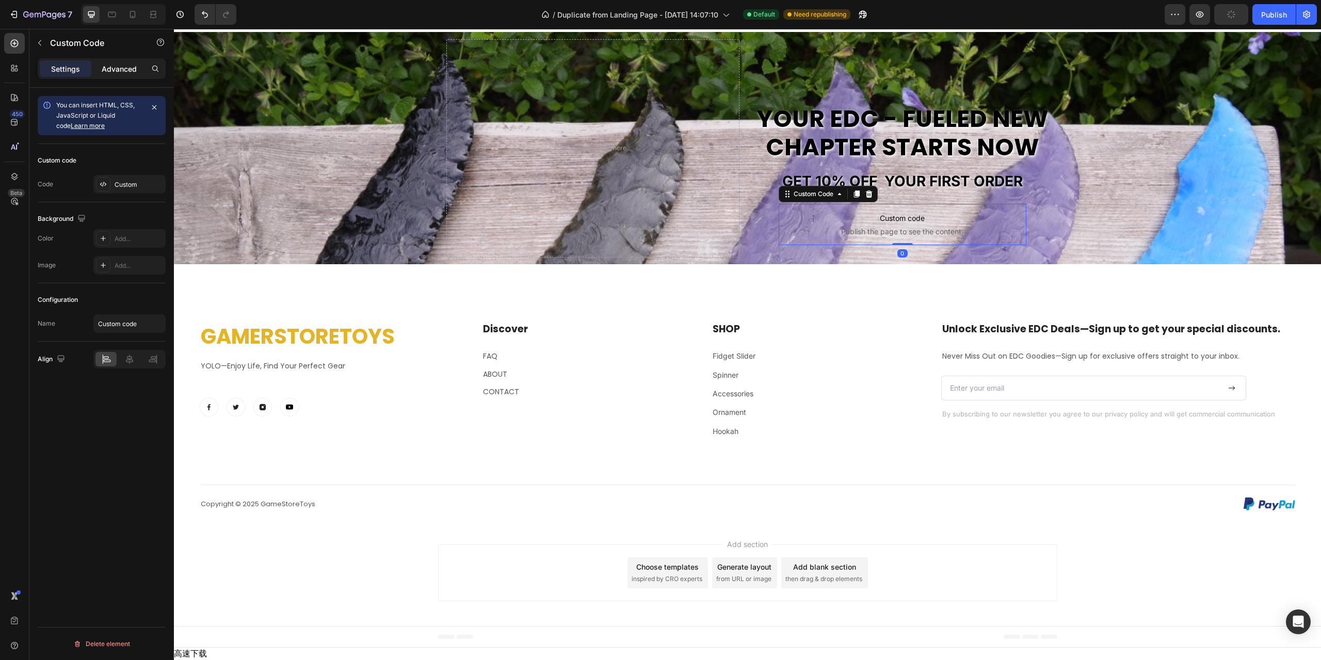
click at [107, 69] on p "Advanced" at bounding box center [119, 68] width 35 height 11
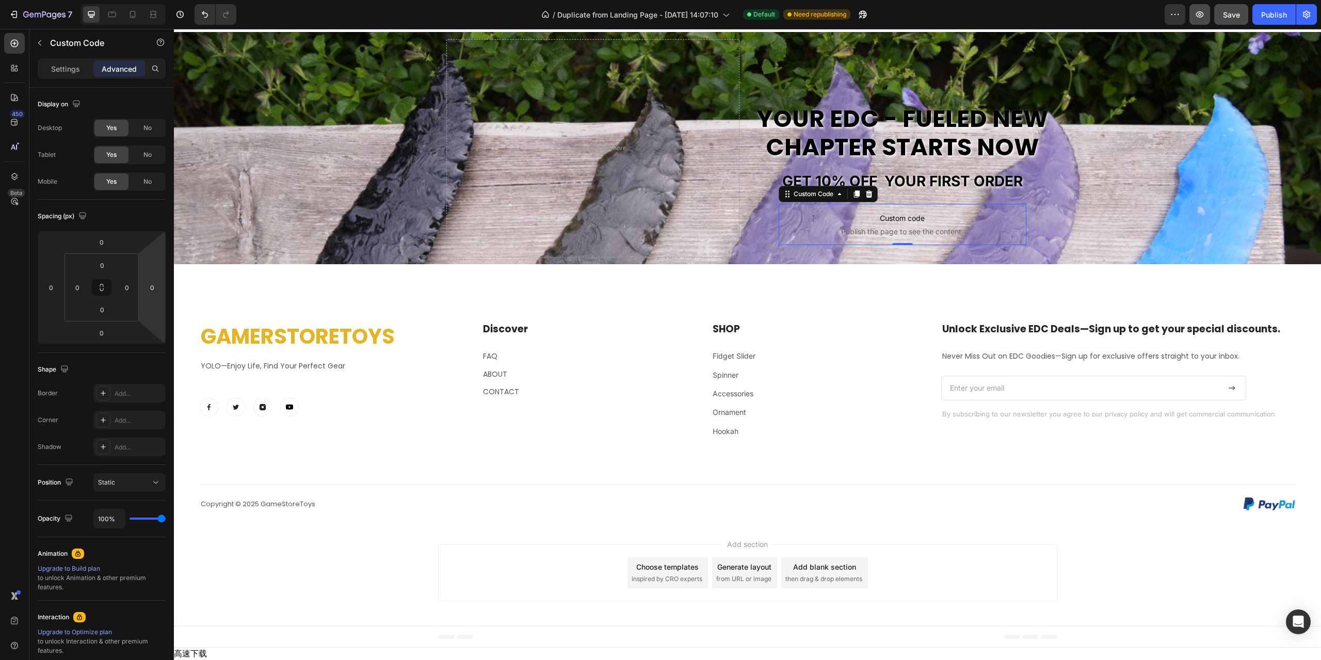
click at [1231, 24] on button "Save" at bounding box center [1231, 14] width 34 height 21
click at [1196, 17] on icon "button" at bounding box center [1199, 14] width 10 height 10
click at [203, 11] on icon "Undo/Redo" at bounding box center [205, 14] width 10 height 10
click at [209, 17] on icon "Undo/Redo" at bounding box center [205, 14] width 10 height 10
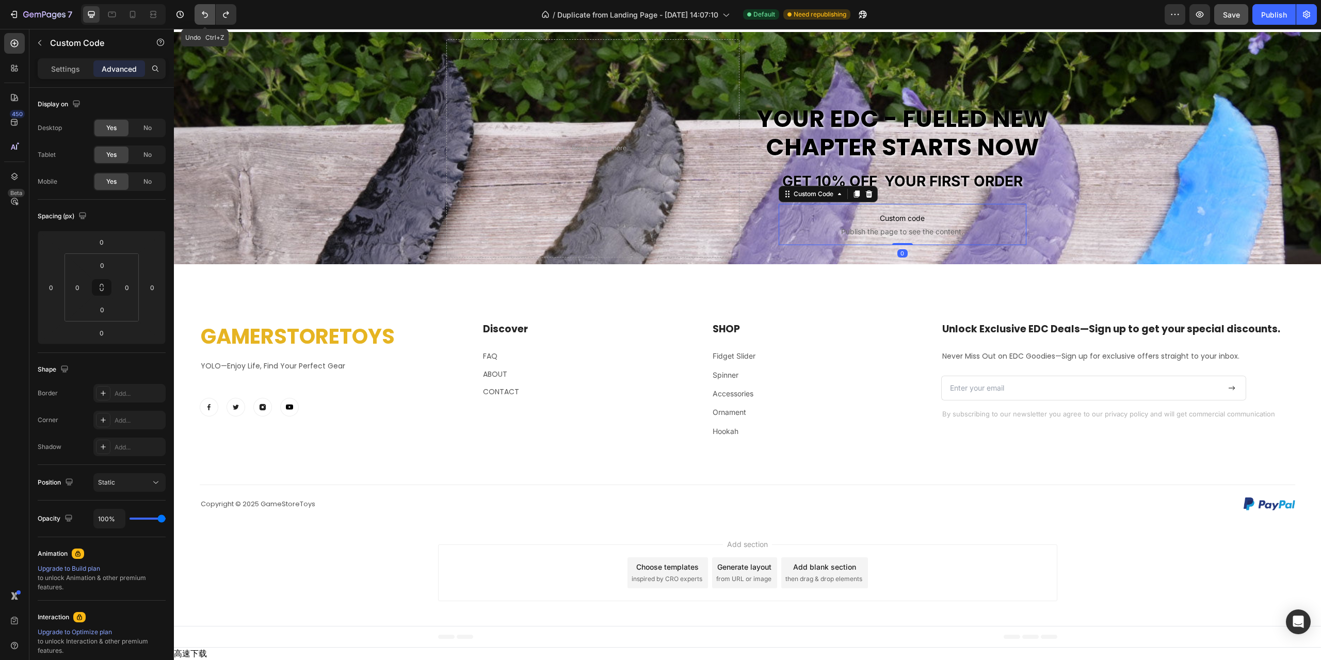
click at [209, 17] on icon "Undo/Redo" at bounding box center [205, 14] width 10 height 10
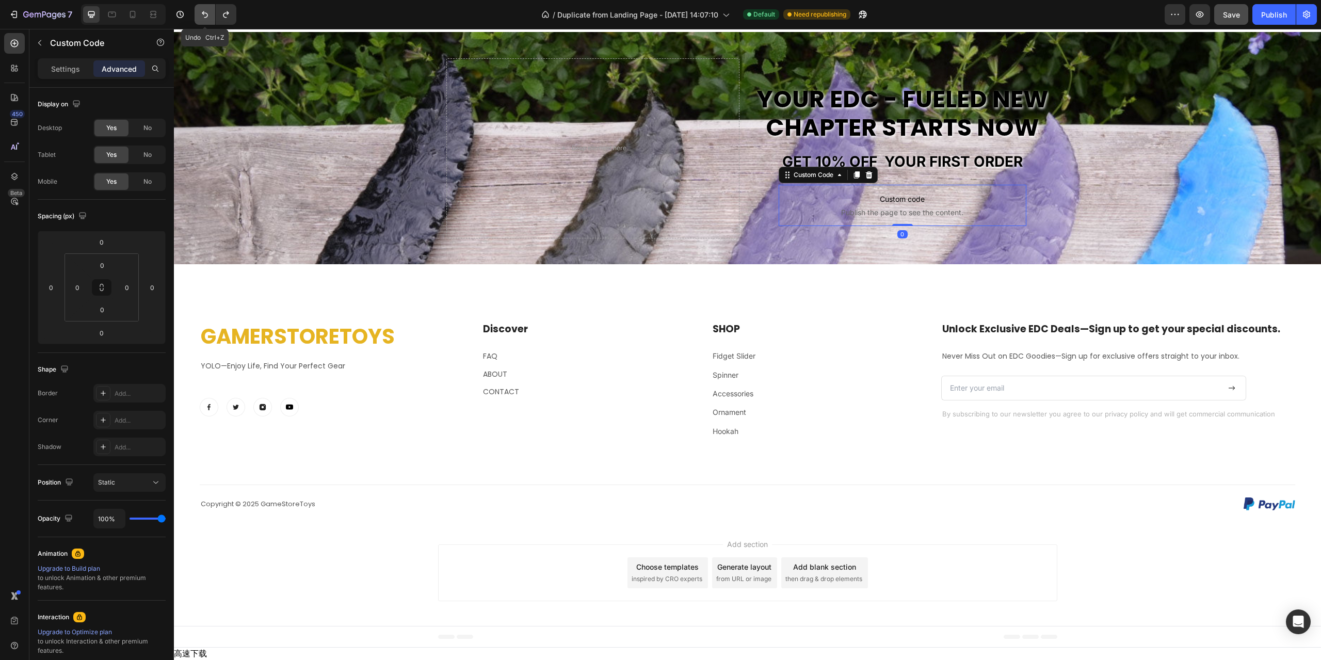
click at [209, 17] on icon "Undo/Redo" at bounding box center [205, 14] width 10 height 10
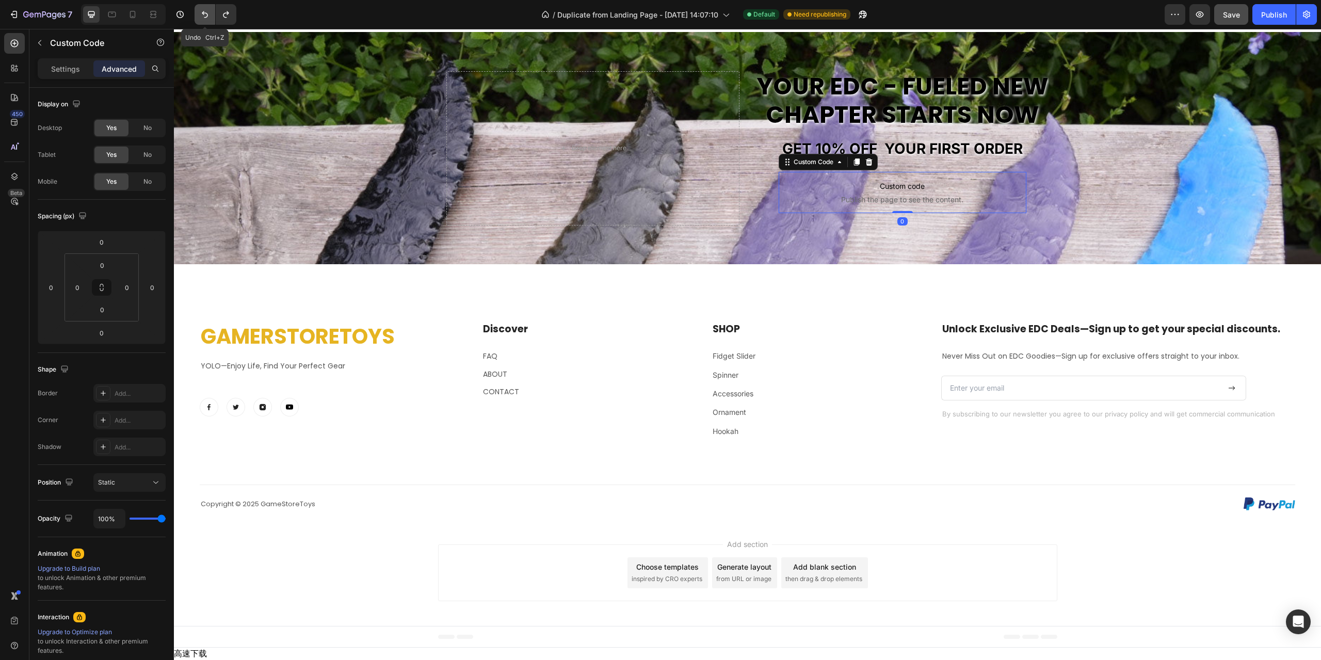
click at [209, 17] on icon "Undo/Redo" at bounding box center [205, 14] width 10 height 10
click at [912, 213] on p "Custom code Publish the page to see the content." at bounding box center [903, 192] width 248 height 41
click at [923, 225] on div "Custom code Publish the page to see the content. Custom Code Row Newsletter 0" at bounding box center [903, 192] width 248 height 66
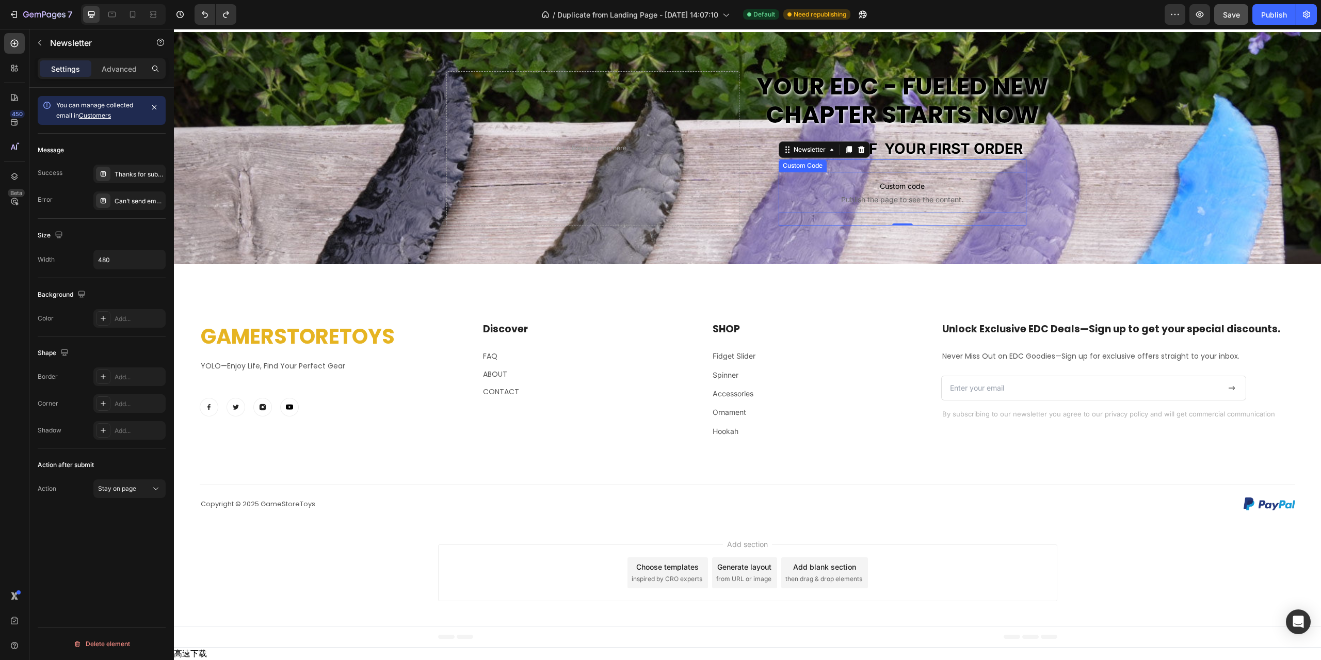
click at [917, 192] on span "Custom code" at bounding box center [903, 186] width 248 height 12
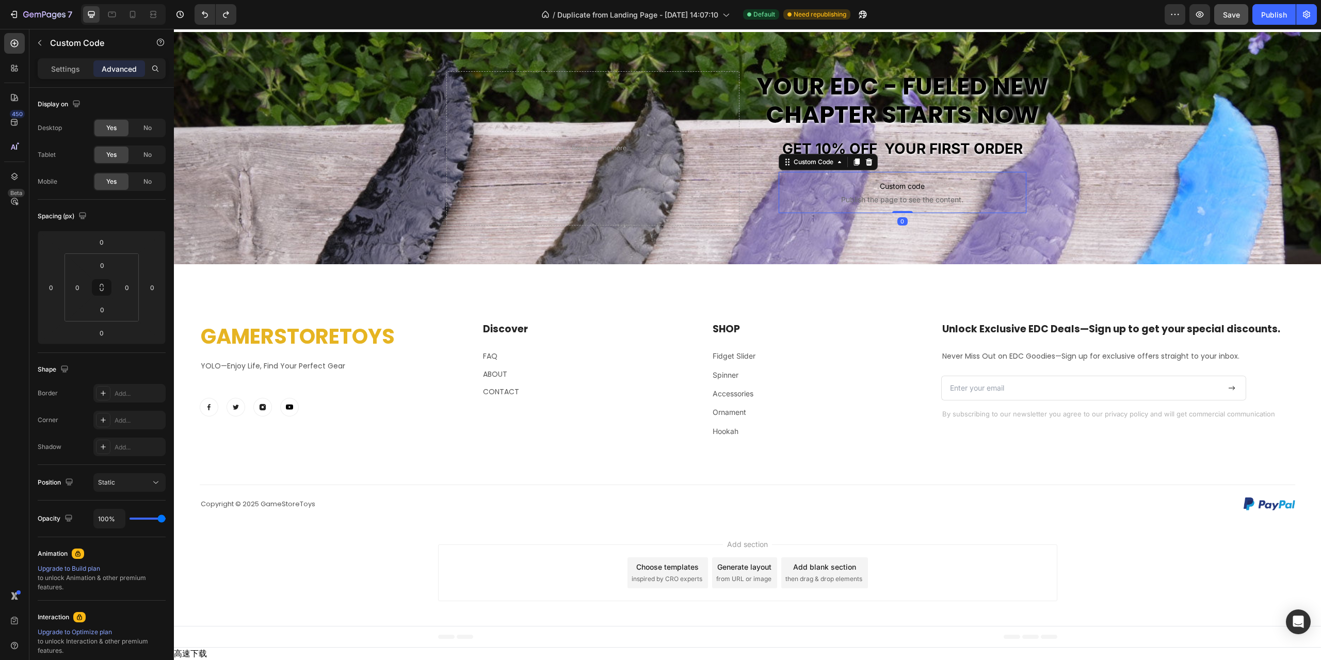
click at [83, 76] on div "Settings" at bounding box center [66, 68] width 52 height 17
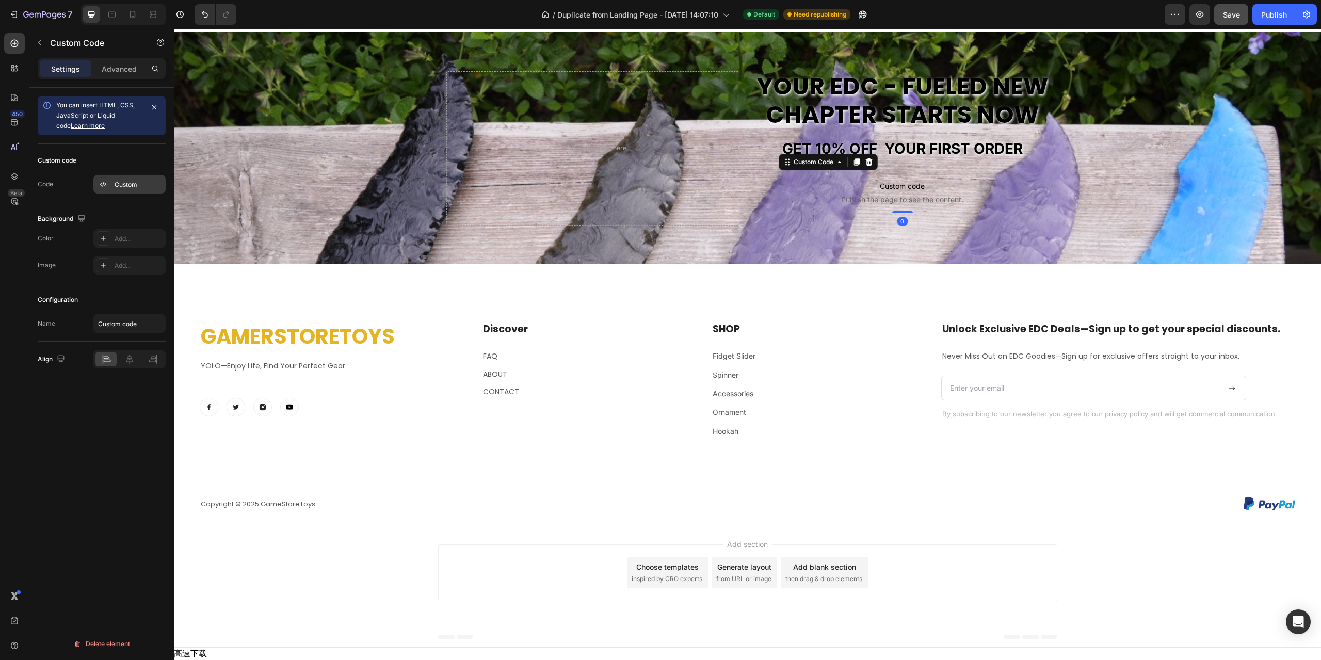
click at [143, 187] on div "Custom" at bounding box center [139, 184] width 49 height 9
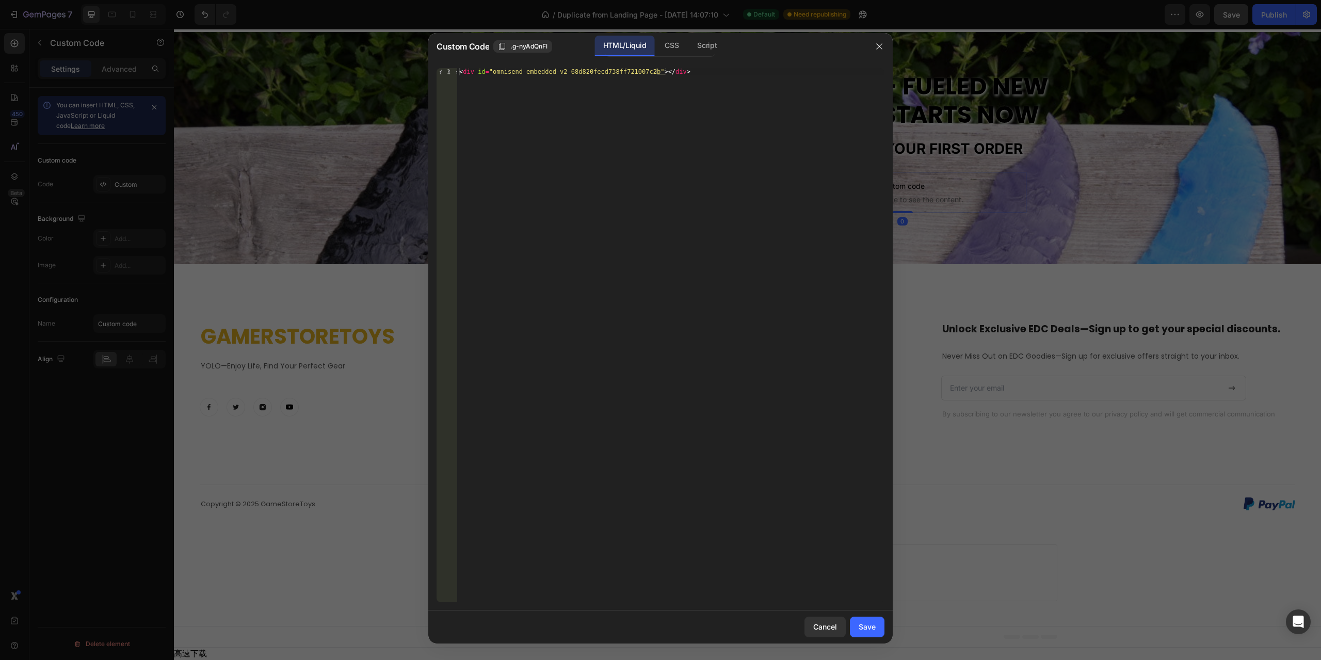
type textarea "<div id="omnisend-embedded-v2-68d820fecd738ff721007c2b"></div>"
click at [699, 140] on div "< div id = "omnisend-embedded-v2-68d820fecd738ff721007c2b" > </ div >" at bounding box center [670, 342] width 427 height 548
click at [877, 44] on icon "button" at bounding box center [879, 46] width 8 height 8
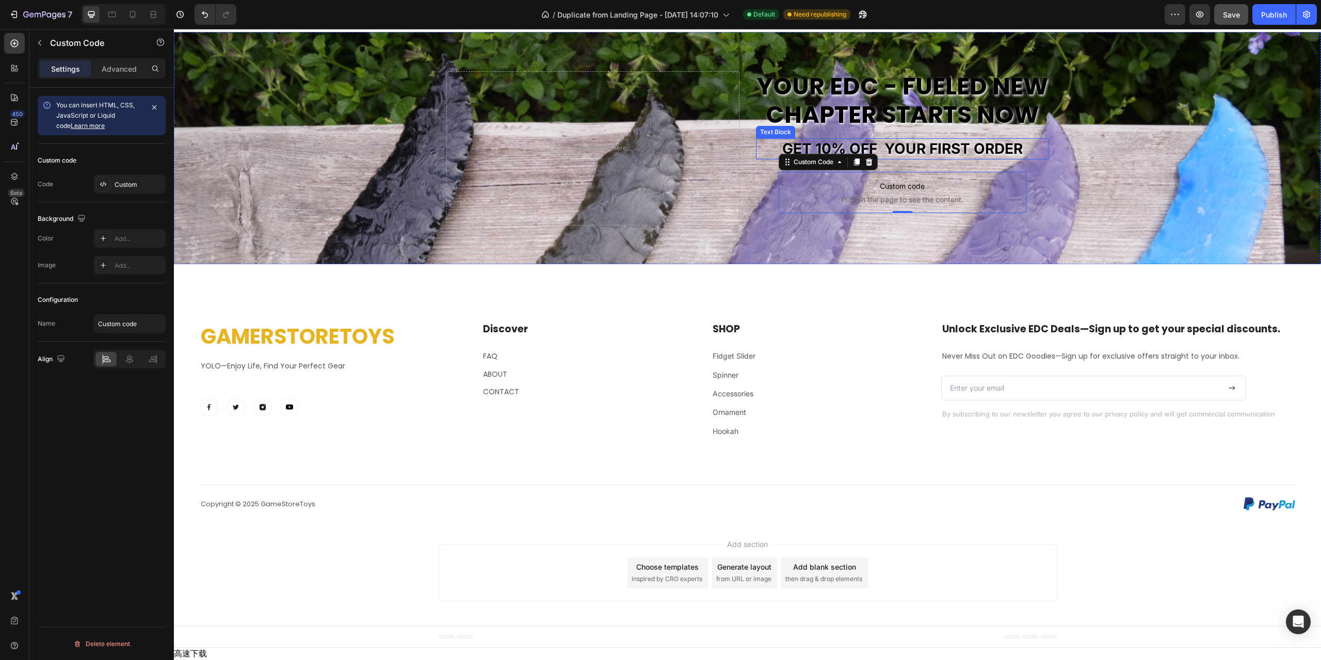
click at [1094, 328] on div "Background Image" at bounding box center [747, 344] width 1147 height 631
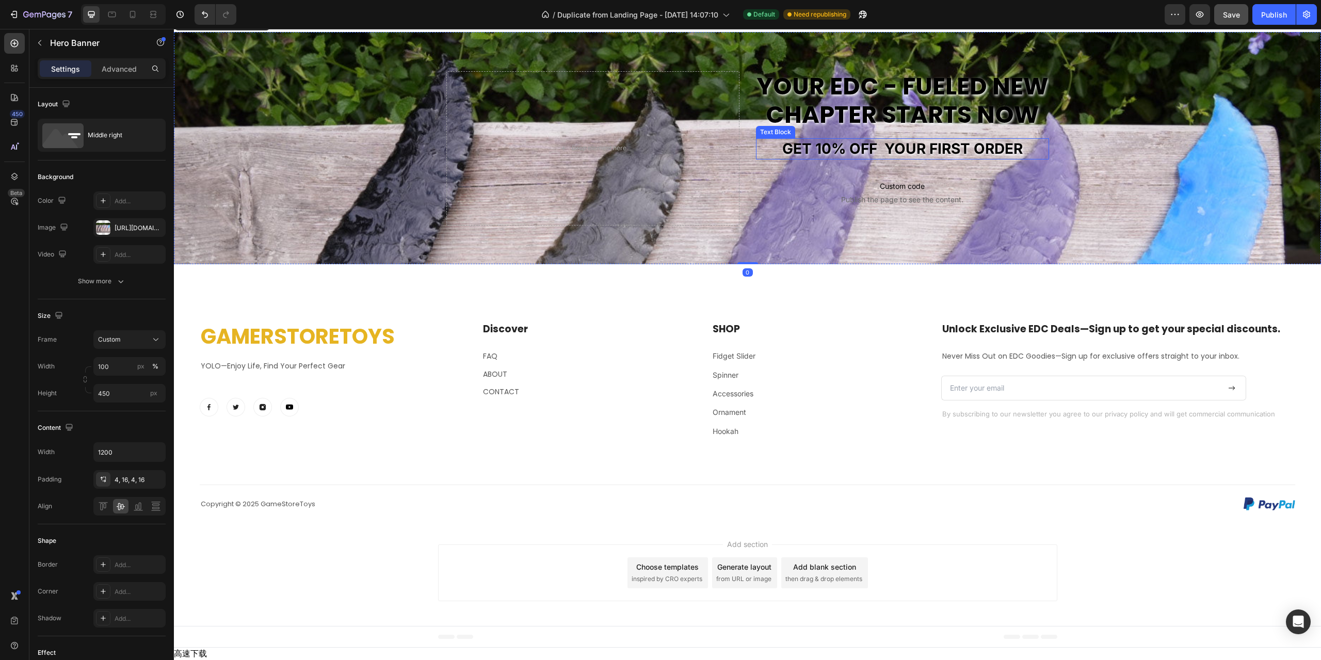
click at [977, 158] on p "GET 10% off your first order" at bounding box center [902, 148] width 291 height 19
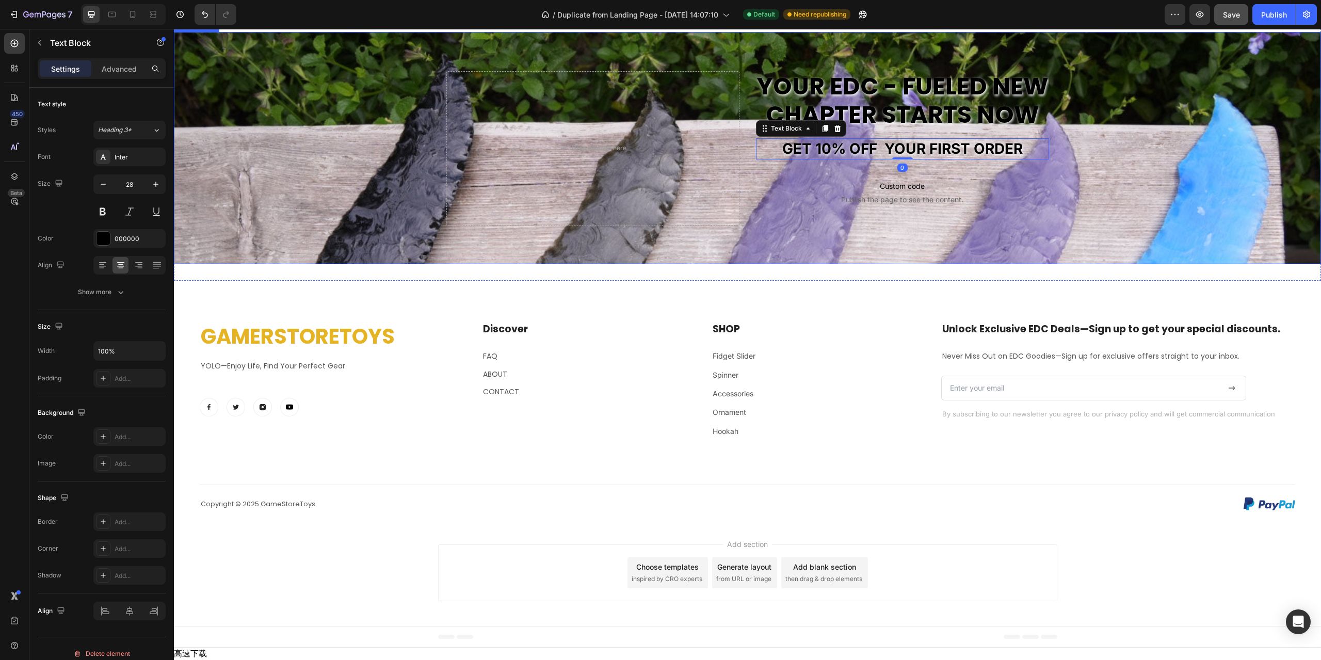
click at [972, 130] on h2 "Your EDC - fueled new chapter starts now" at bounding box center [902, 100] width 293 height 59
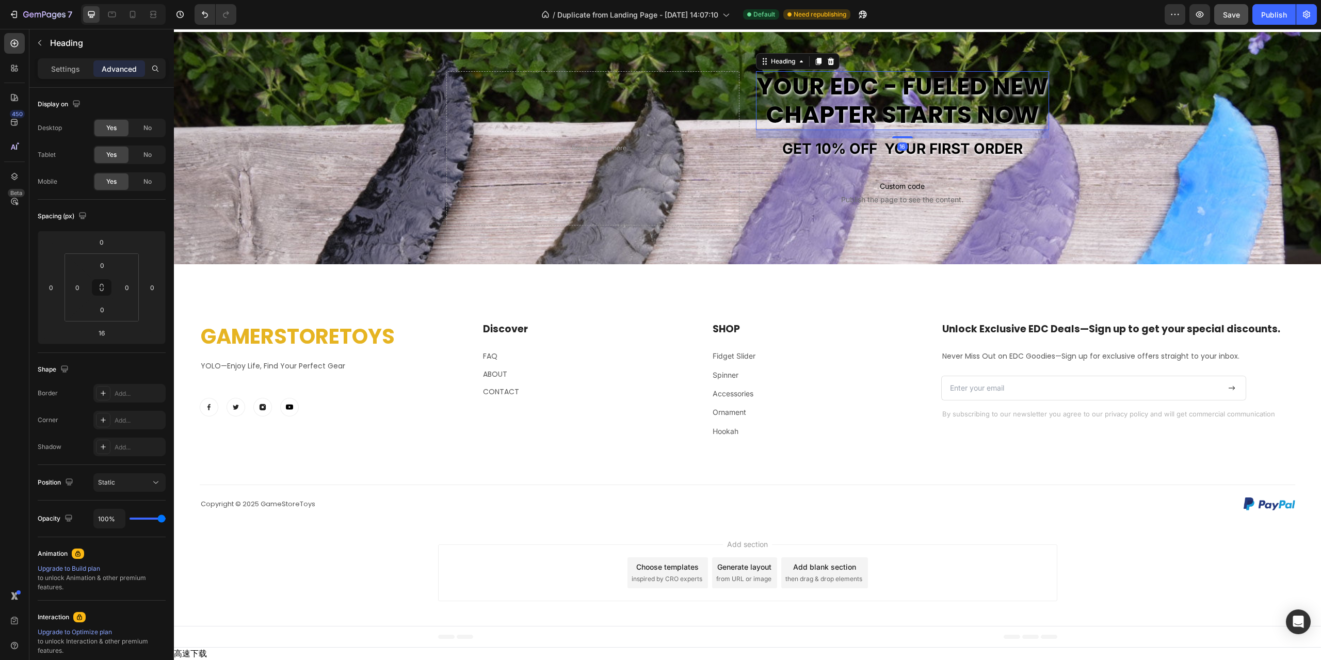
click at [961, 130] on h2 "Your EDC - fueled new chapter starts now" at bounding box center [902, 100] width 293 height 59
click at [917, 129] on p "Your EDC - fueled new chapter starts now" at bounding box center [902, 100] width 291 height 57
click at [904, 247] on div "Background Image" at bounding box center [747, 344] width 1147 height 631
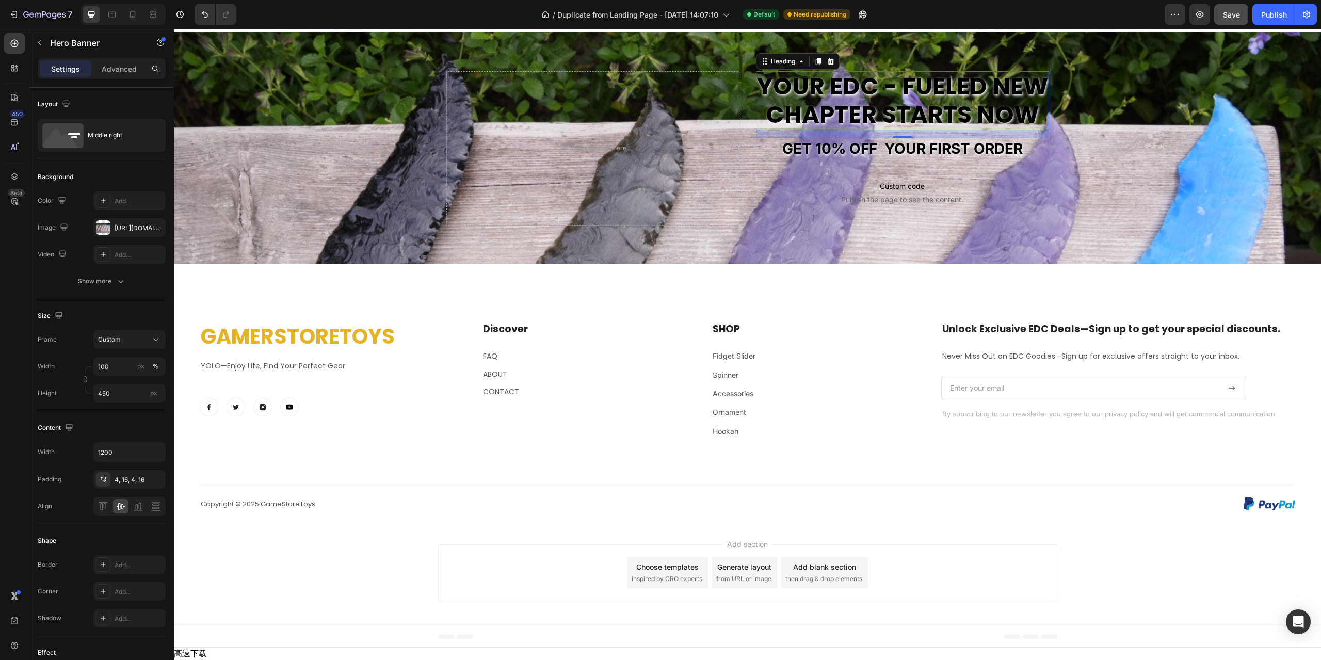
click at [888, 129] on p "Your EDC - fueled new chapter starts now" at bounding box center [902, 100] width 291 height 57
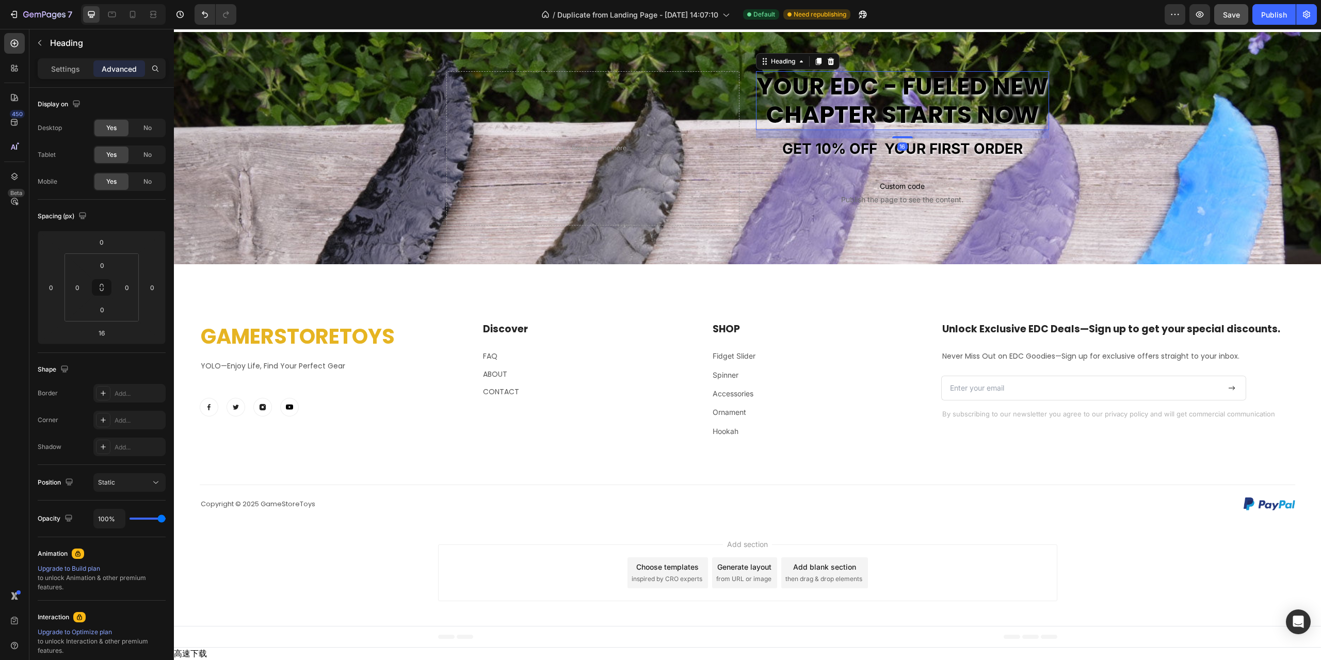
click at [109, 70] on p "Advanced" at bounding box center [119, 68] width 35 height 11
click at [57, 63] on p "Settings" at bounding box center [65, 68] width 29 height 11
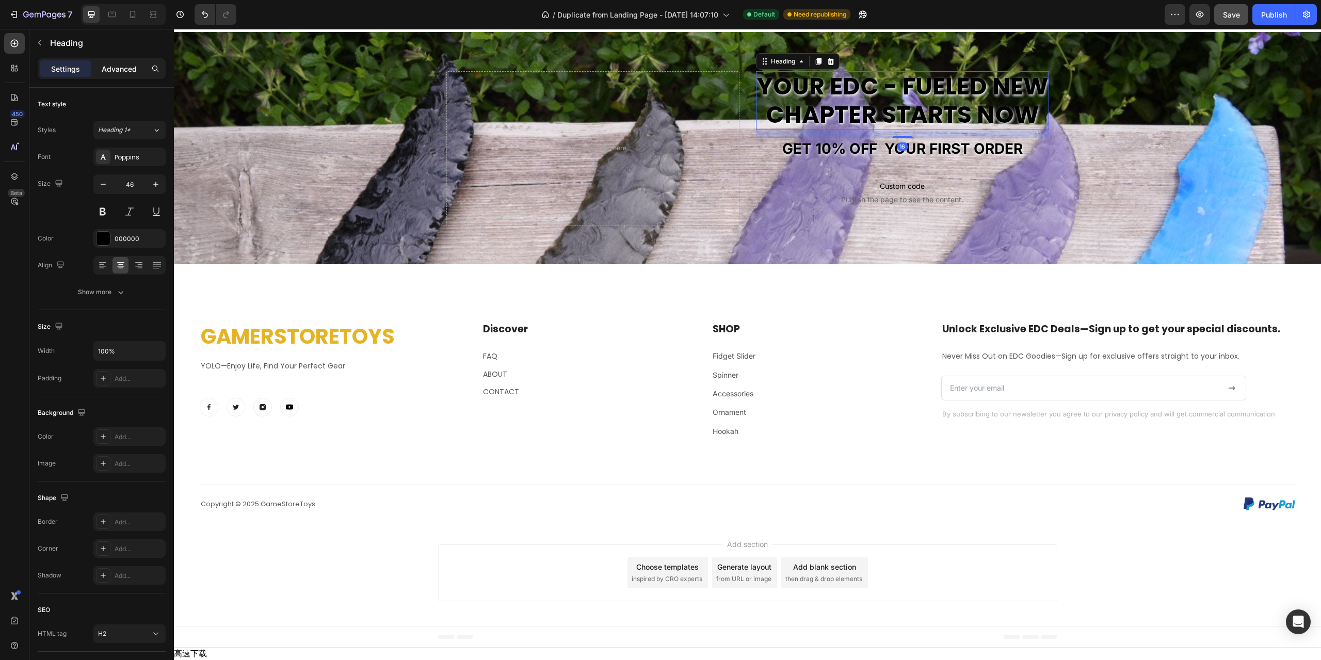
click at [100, 64] on div "Advanced" at bounding box center [119, 68] width 52 height 17
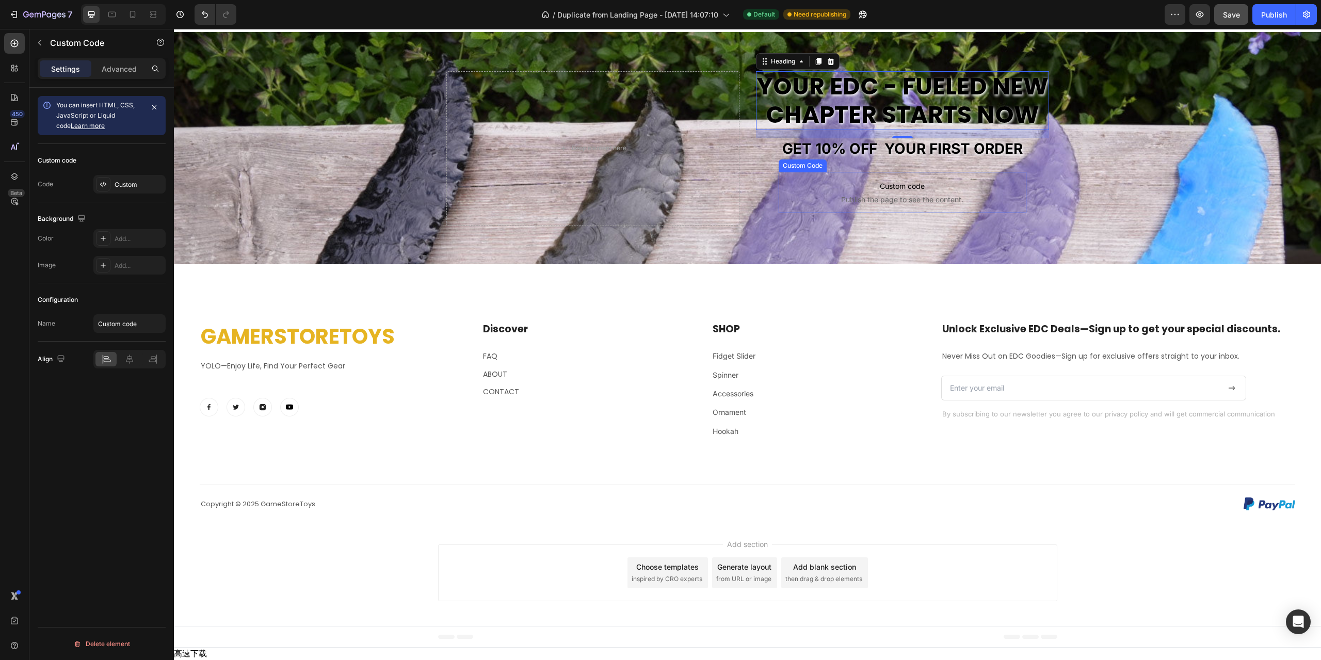
click at [895, 213] on p "Custom code Publish the page to see the content." at bounding box center [903, 192] width 248 height 41
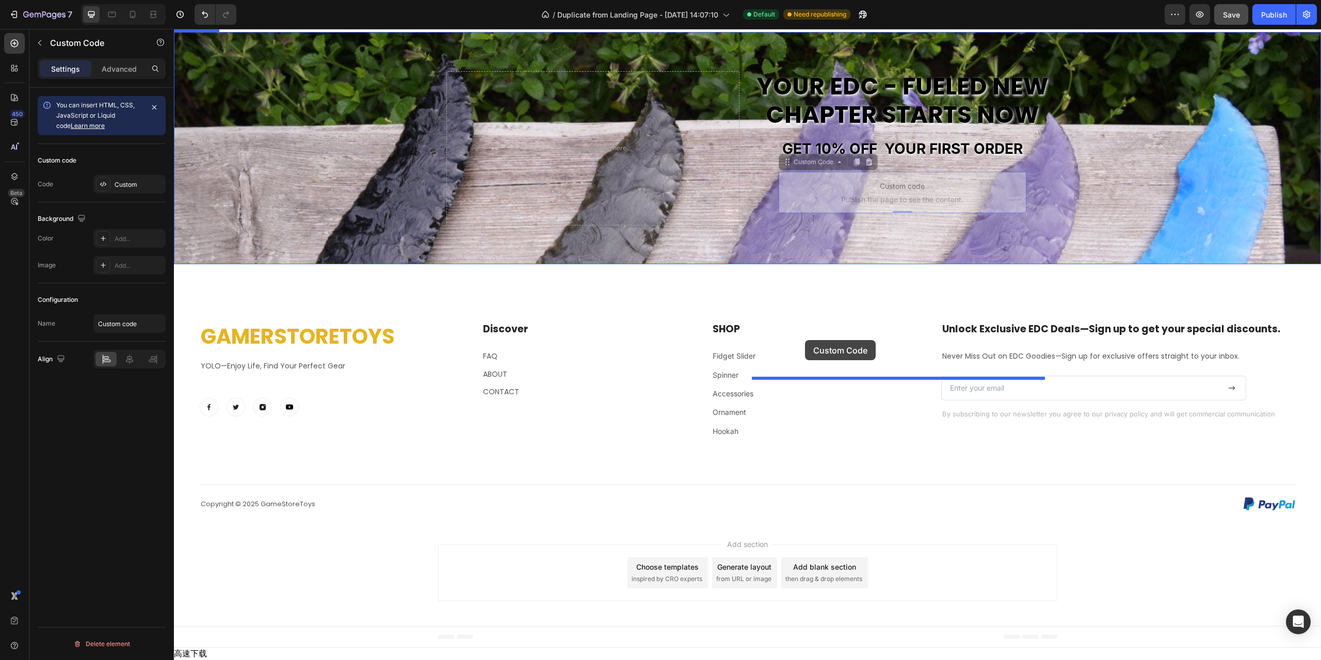
drag, startPoint x: 781, startPoint y: 346, endPoint x: 805, endPoint y: 340, distance: 24.4
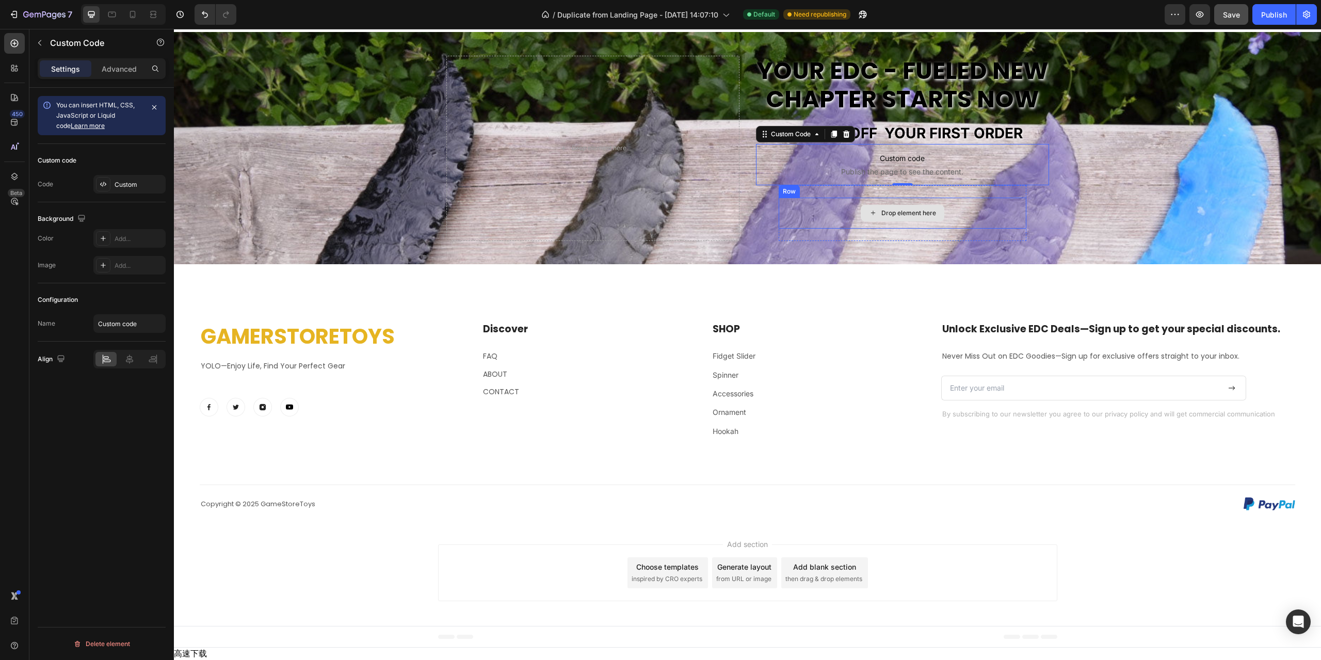
click at [973, 229] on div "Drop element here" at bounding box center [903, 213] width 248 height 31
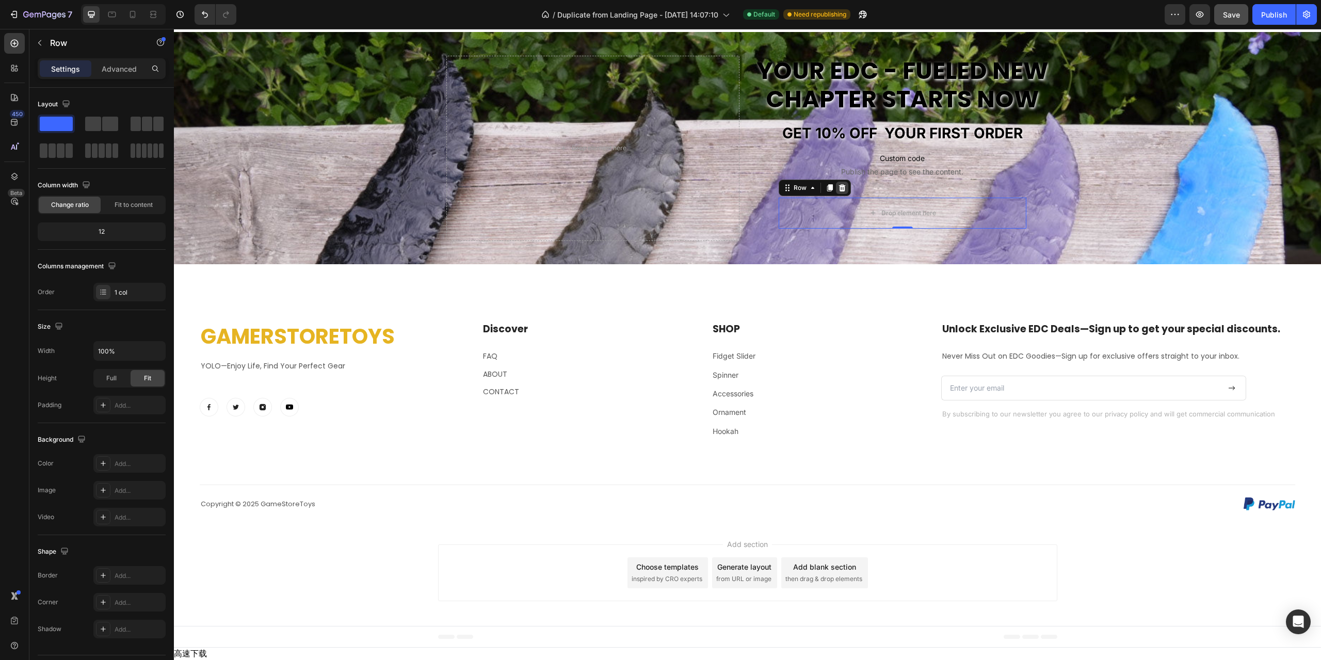
click at [838, 191] on icon at bounding box center [841, 187] width 7 height 7
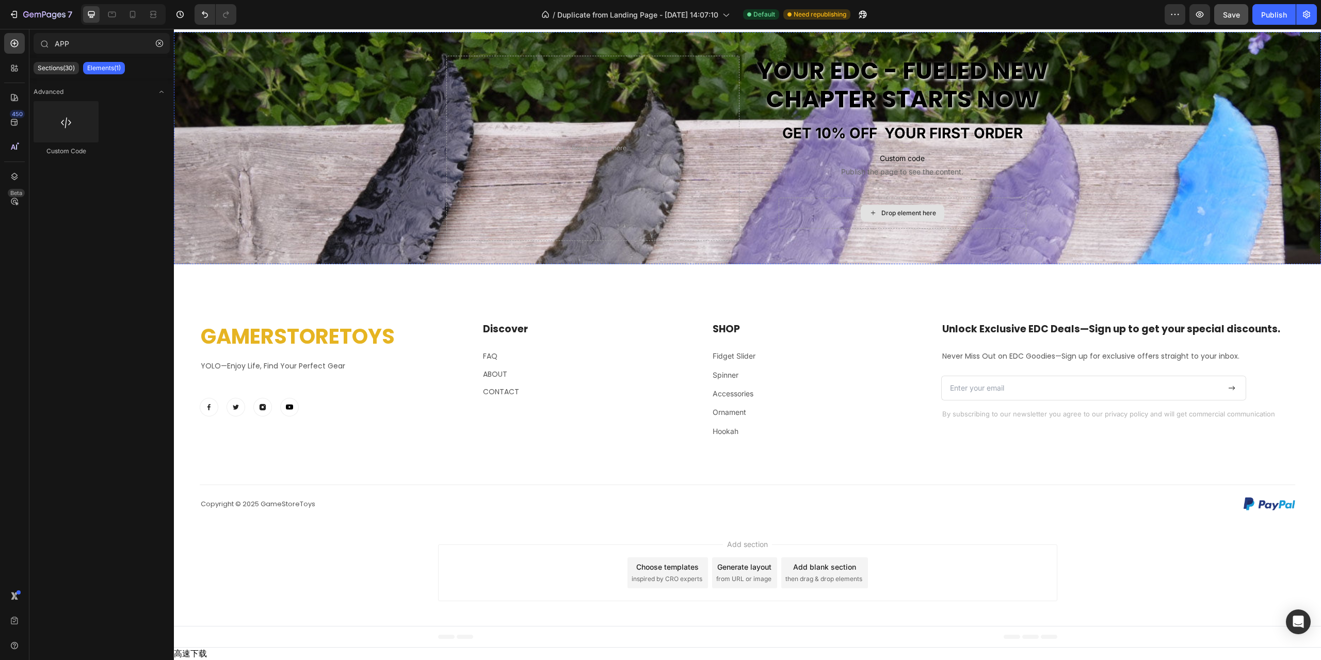
click at [964, 229] on div "Drop element here" at bounding box center [903, 213] width 248 height 31
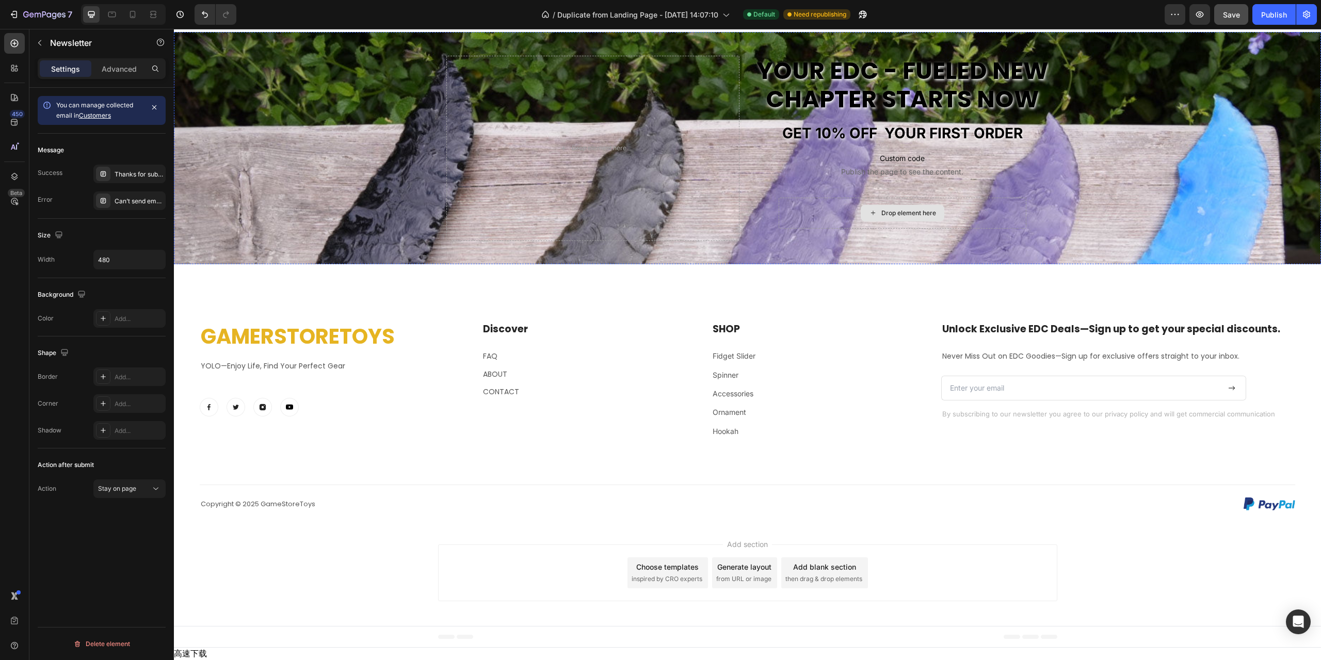
click at [987, 241] on div "Drop element here" at bounding box center [903, 213] width 248 height 56
click at [965, 229] on div "Drop element here" at bounding box center [903, 213] width 248 height 31
click at [46, 45] on button "button" at bounding box center [39, 43] width 17 height 17
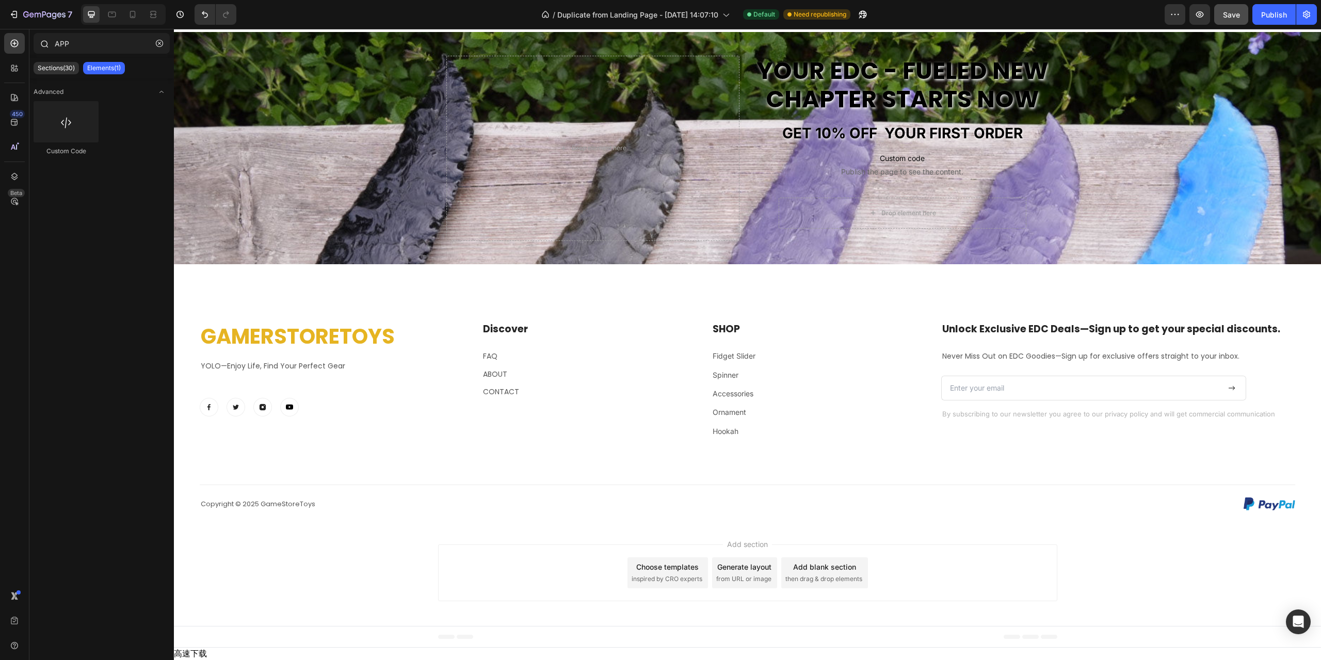
click at [42, 44] on icon at bounding box center [44, 43] width 8 height 8
click at [154, 47] on button "button" at bounding box center [159, 43] width 17 height 17
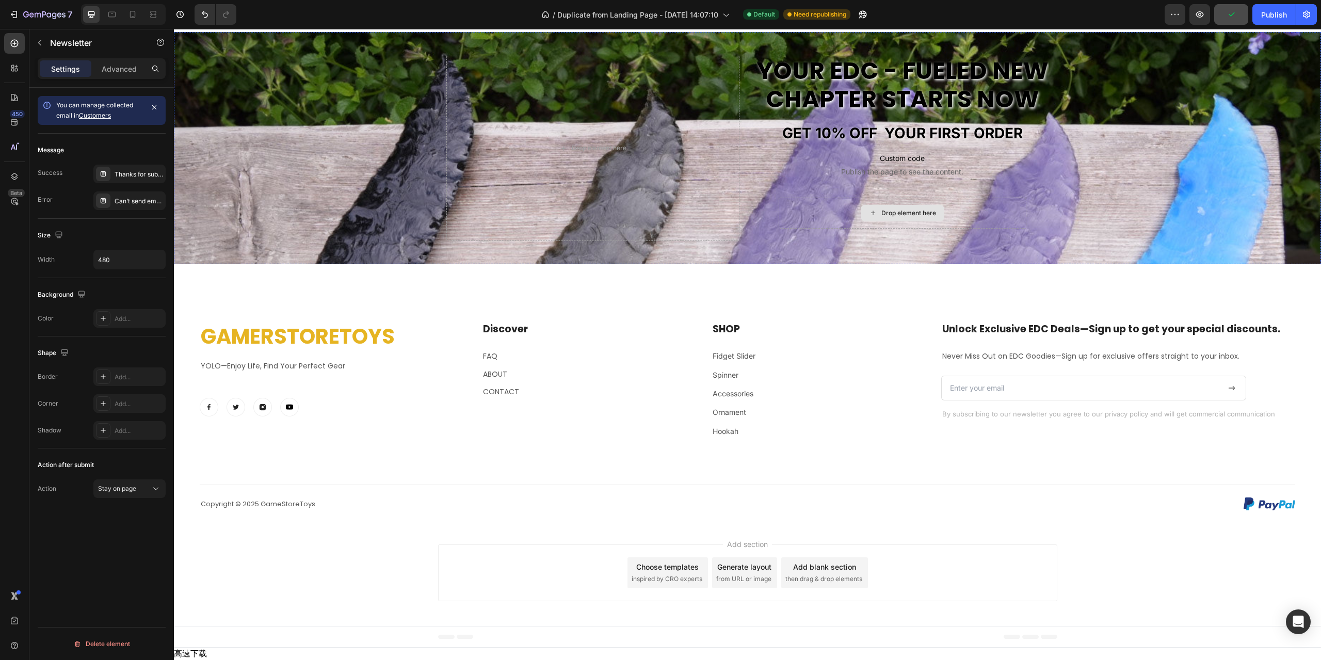
click at [1016, 229] on div "Drop element here" at bounding box center [903, 213] width 248 height 31
click at [986, 185] on p "Custom code Publish the page to see the content." at bounding box center [902, 164] width 293 height 41
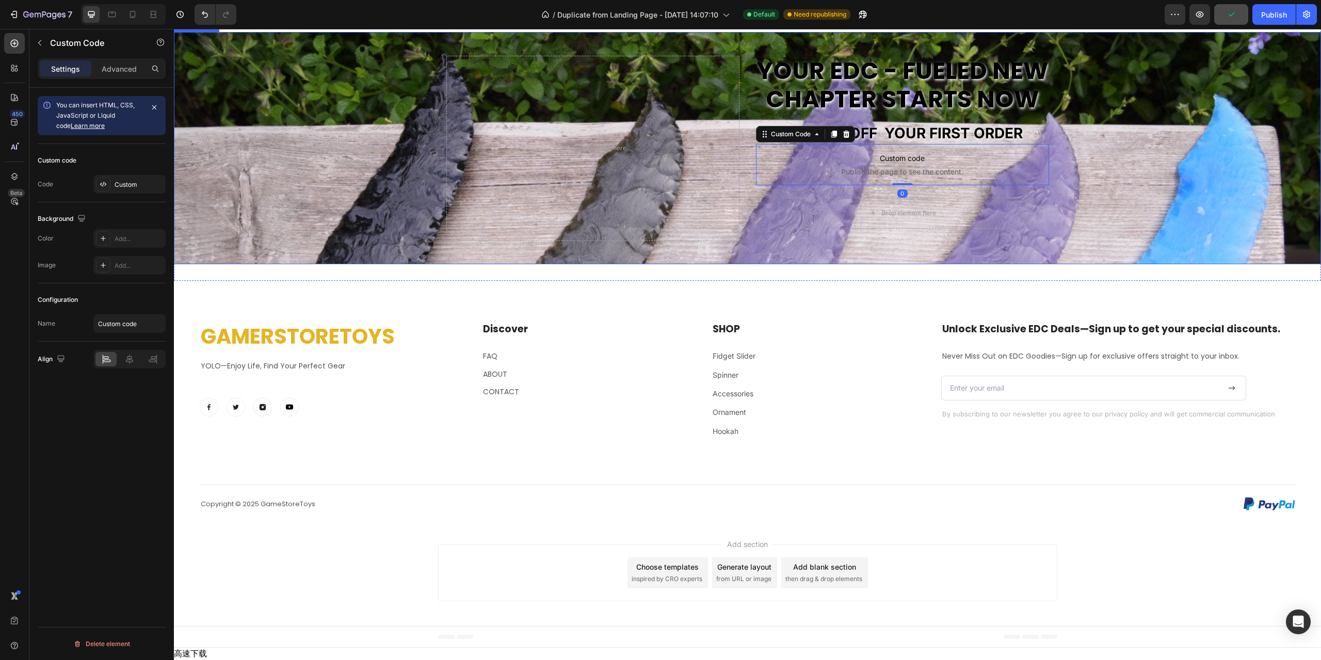
click at [1119, 364] on div "Background Image" at bounding box center [747, 344] width 1147 height 631
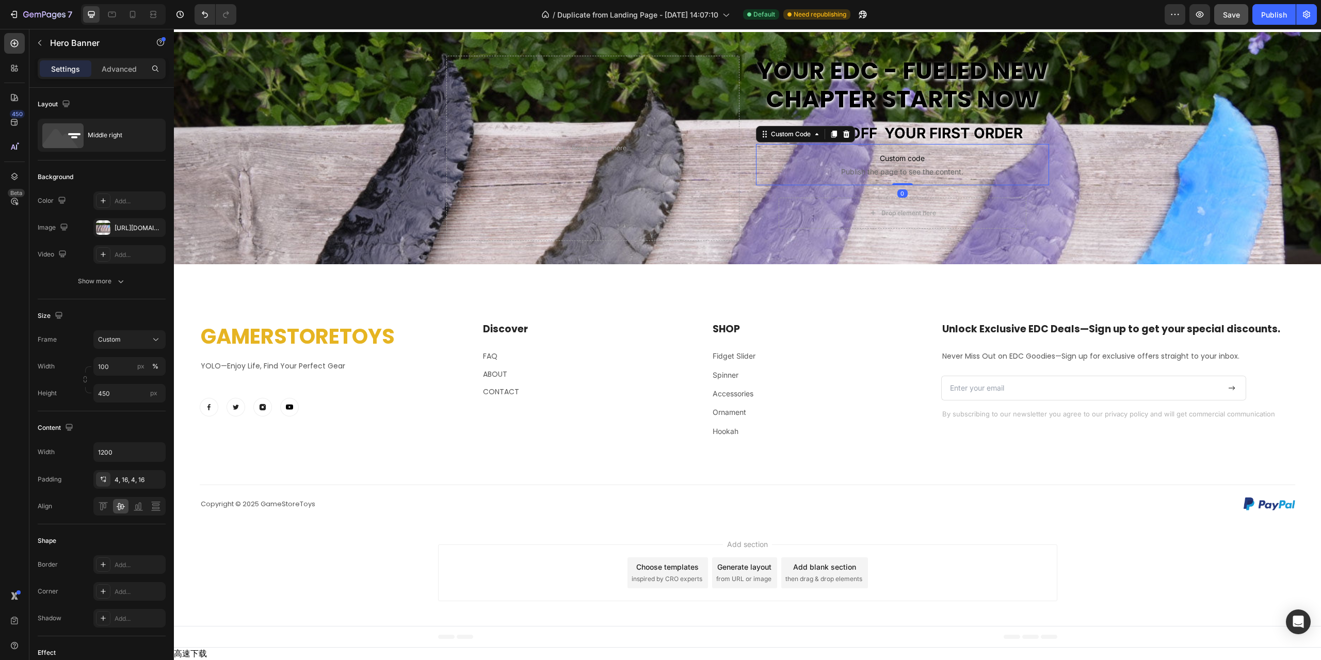
click at [978, 177] on span "Publish the page to see the content." at bounding box center [902, 172] width 293 height 10
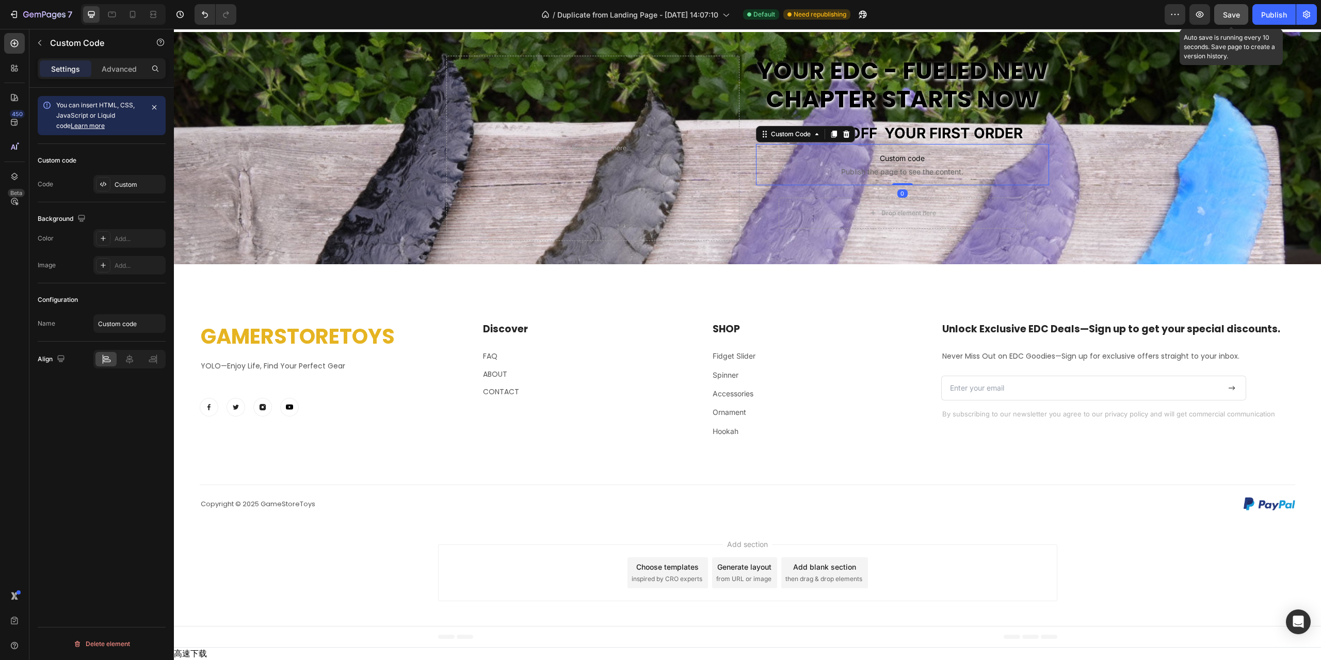
click at [1223, 15] on span "Save" at bounding box center [1231, 14] width 17 height 9
click at [1207, 18] on button "button" at bounding box center [1199, 14] width 21 height 21
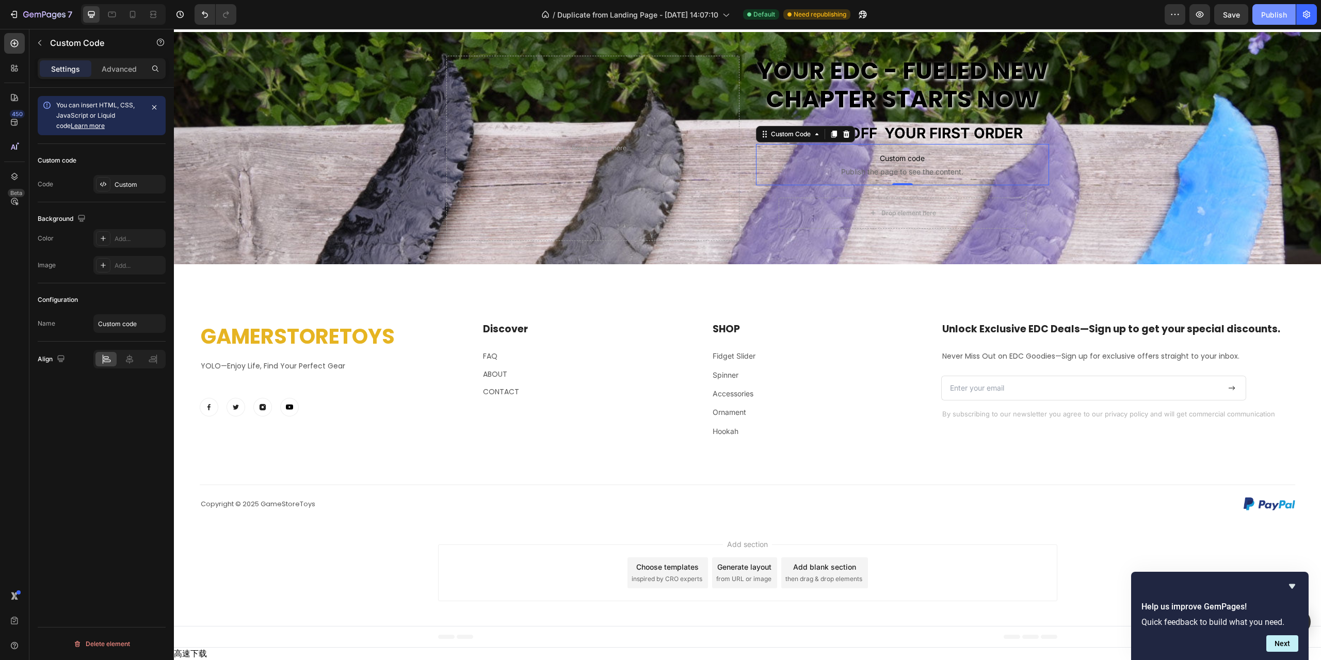
click at [1274, 20] on div "Publish" at bounding box center [1274, 14] width 26 height 11
click at [1291, 585] on icon "Hide survey" at bounding box center [1292, 586] width 6 height 5
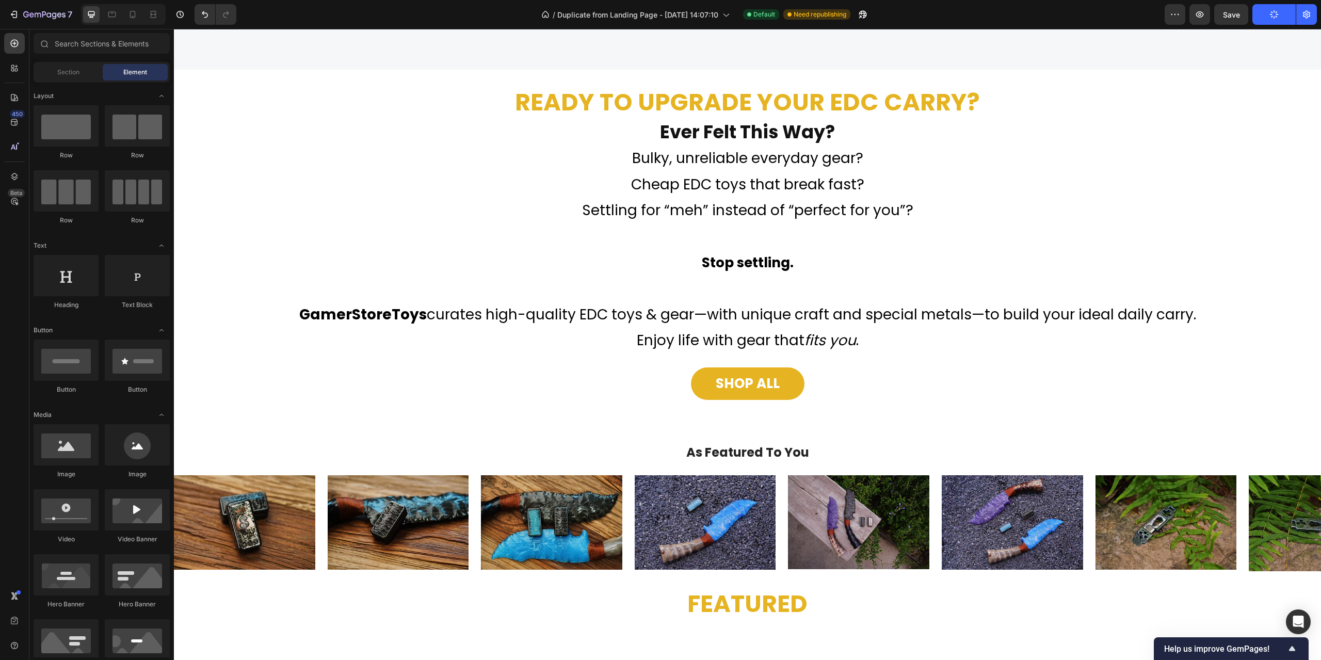
scroll to position [0, 0]
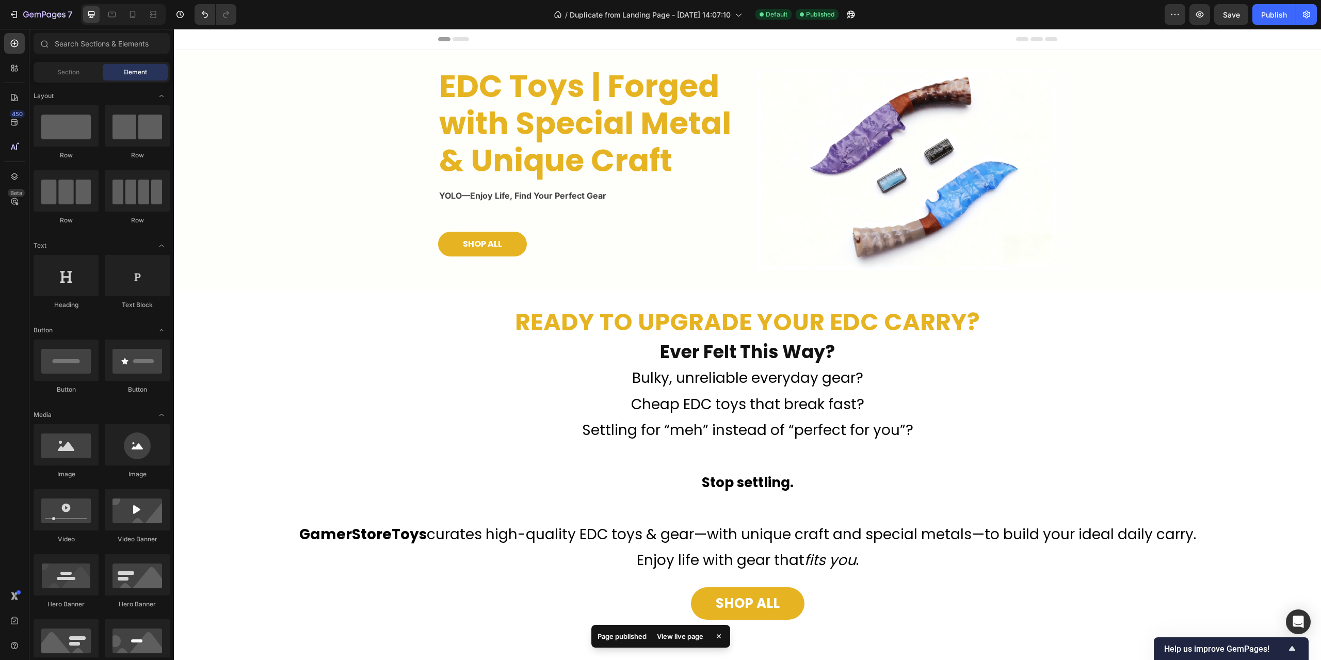
click at [670, 638] on div "View live page" at bounding box center [680, 636] width 59 height 14
click at [14, 14] on icon "button" at bounding box center [13, 14] width 5 height 3
